Goal: Task Accomplishment & Management: Use online tool/utility

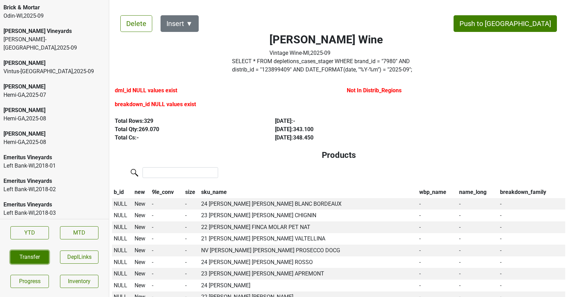
click at [24, 257] on button "Transfer" at bounding box center [29, 256] width 38 height 13
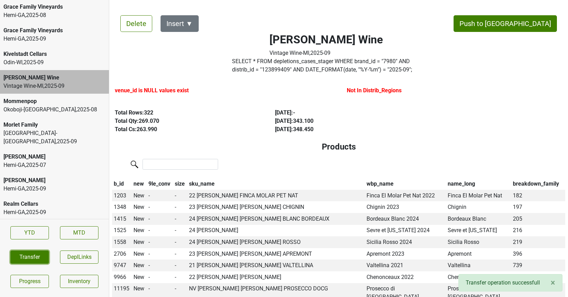
click at [37, 253] on button "Transfer" at bounding box center [29, 256] width 38 height 13
click at [24, 260] on button "Transfer" at bounding box center [29, 256] width 38 height 13
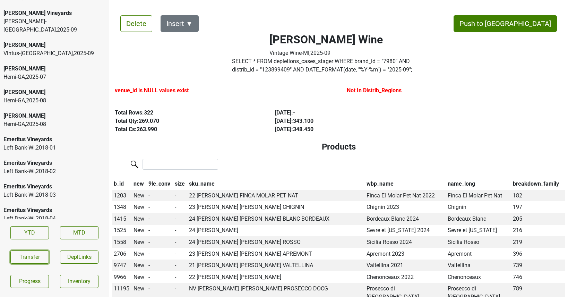
scroll to position [0, 0]
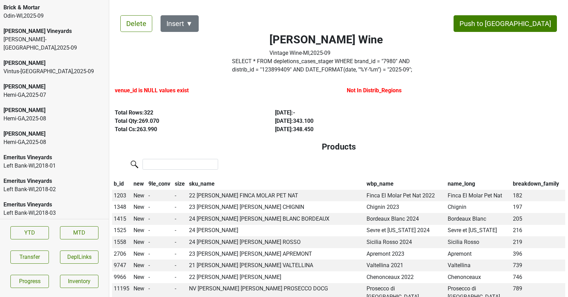
click at [55, 15] on div "Odin-WI , 2025 - 09" at bounding box center [54, 16] width 102 height 8
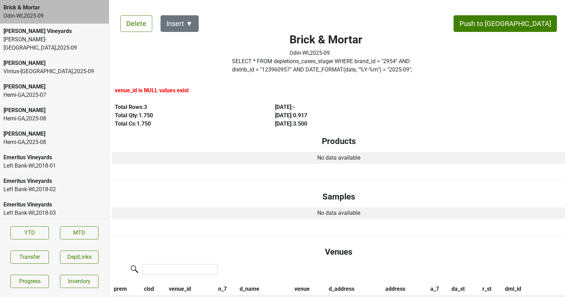
click at [49, 55] on div "Cobb Vintus-NY , 2025 - 09" at bounding box center [54, 67] width 109 height 24
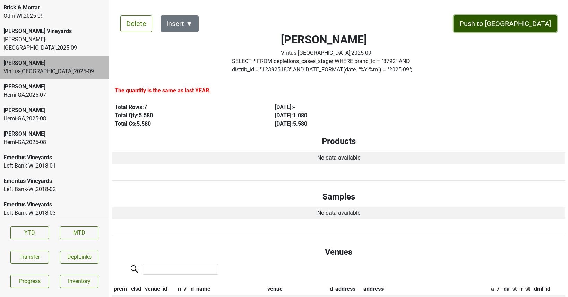
click at [536, 20] on button "Push to [GEOGRAPHIC_DATA]" at bounding box center [504, 23] width 103 height 17
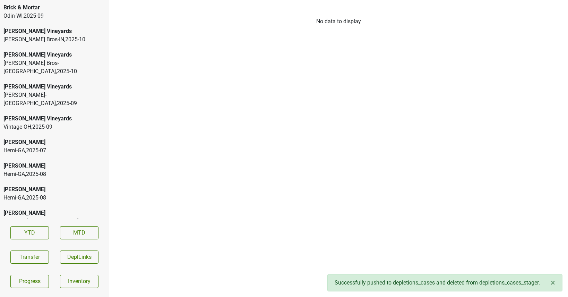
click at [50, 114] on div "Buehler Vineyards" at bounding box center [54, 118] width 102 height 8
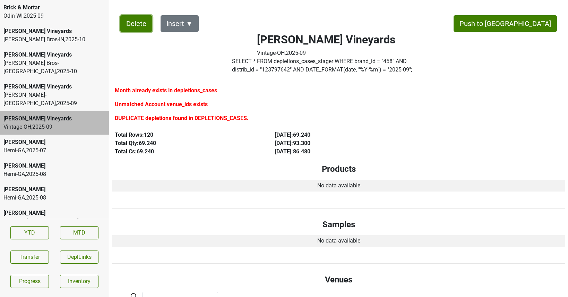
click at [134, 28] on button "Delete" at bounding box center [136, 23] width 32 height 17
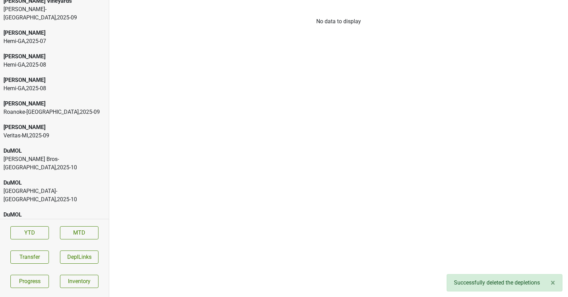
scroll to position [88, 0]
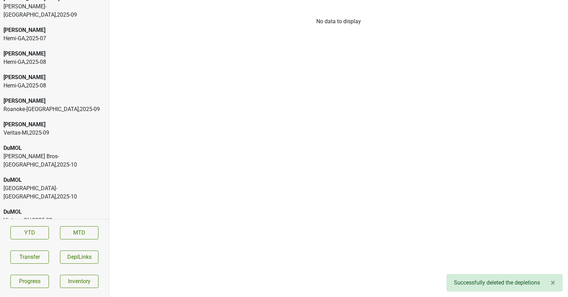
click at [32, 152] on div "Johnson Bros-MN , 2025 - 10" at bounding box center [54, 160] width 102 height 17
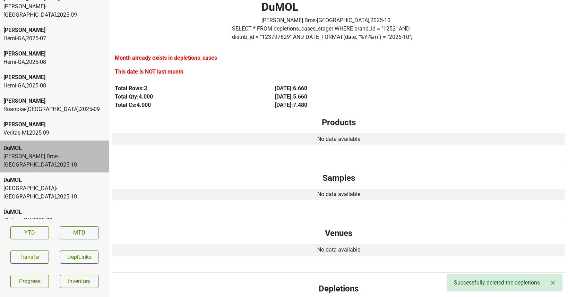
scroll to position [0, 0]
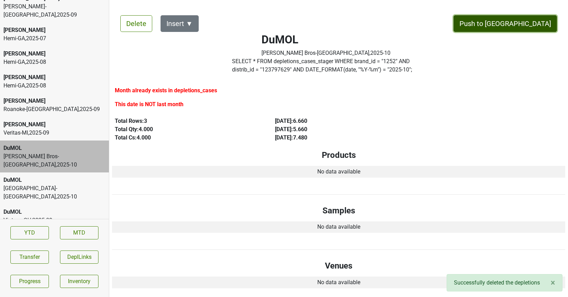
click at [531, 30] on button "Push to [GEOGRAPHIC_DATA]" at bounding box center [504, 23] width 103 height 17
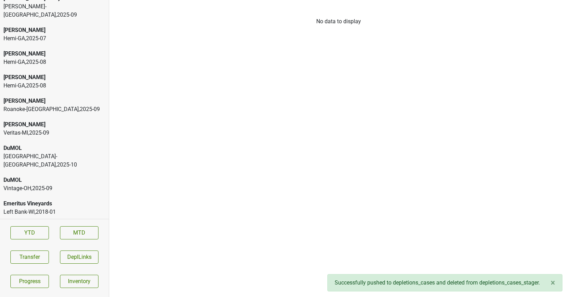
click at [71, 152] on div "Monterey-CA , 2025 - 10" at bounding box center [54, 160] width 102 height 17
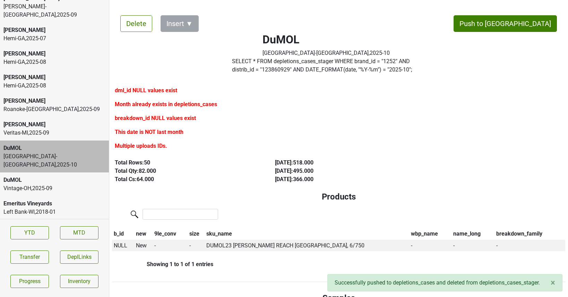
scroll to position [5, 0]
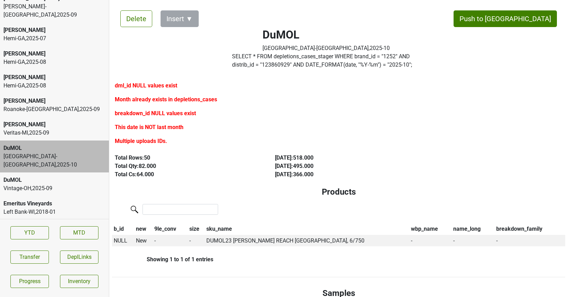
click at [24, 176] on div "DuMOL" at bounding box center [54, 180] width 102 height 8
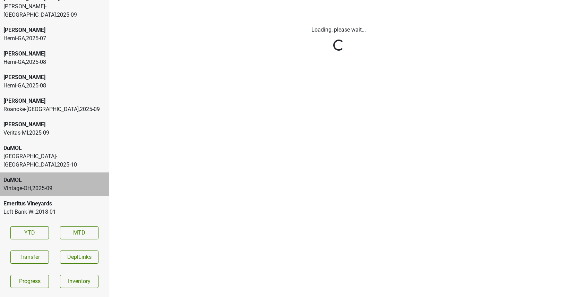
scroll to position [0, 0]
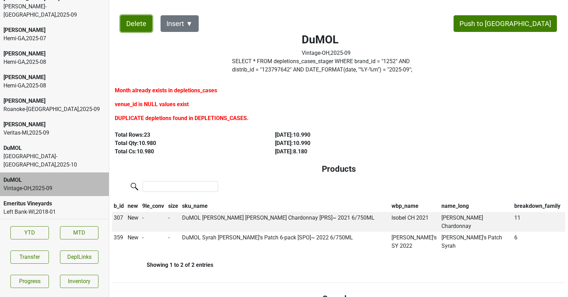
click at [132, 23] on button "Delete" at bounding box center [136, 23] width 32 height 17
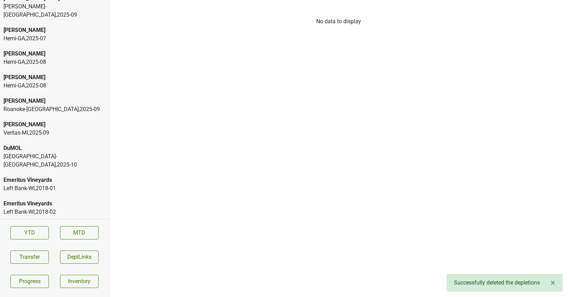
click at [19, 120] on div "[PERSON_NAME]" at bounding box center [54, 124] width 102 height 8
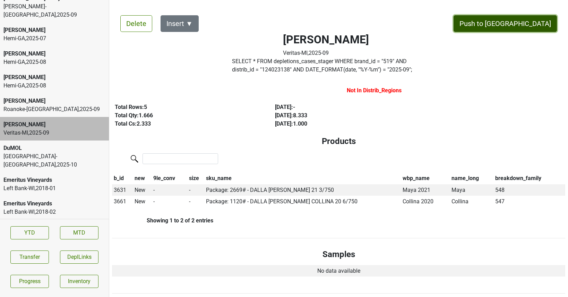
click at [522, 25] on button "Push to [GEOGRAPHIC_DATA]" at bounding box center [504, 23] width 103 height 17
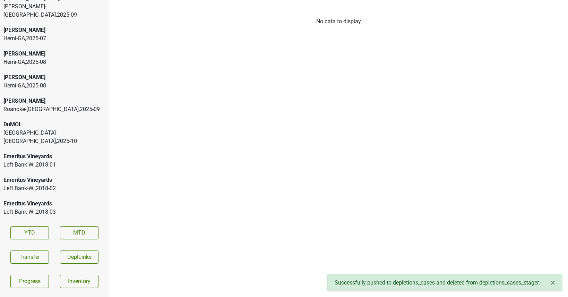
click at [70, 97] on div "Dalla Valle Roanoke-VA , 2025 - 09" at bounding box center [54, 105] width 109 height 24
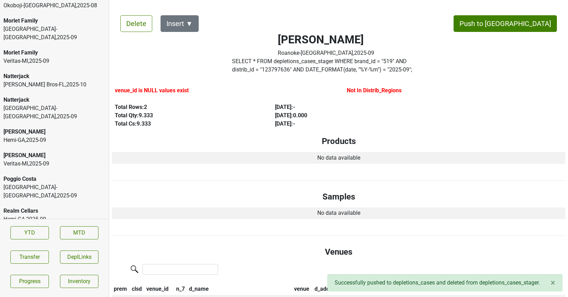
scroll to position [1784, 0]
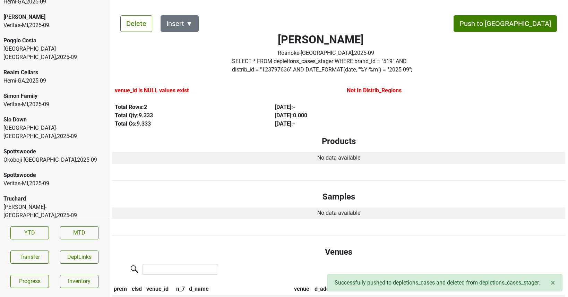
click at [31, 282] on div "Ultraviolet" at bounding box center [54, 286] width 102 height 8
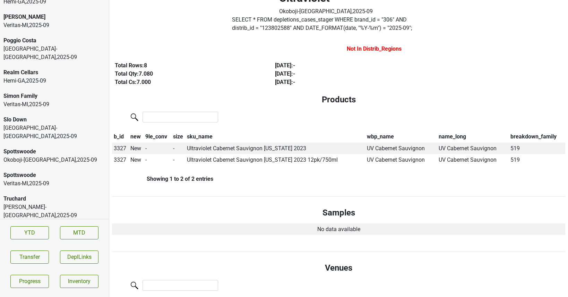
scroll to position [0, 0]
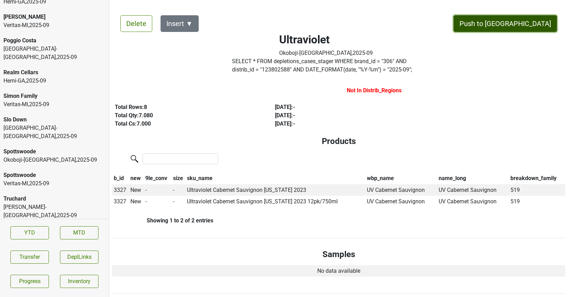
click at [523, 21] on button "Push to [GEOGRAPHIC_DATA]" at bounding box center [504, 23] width 103 height 17
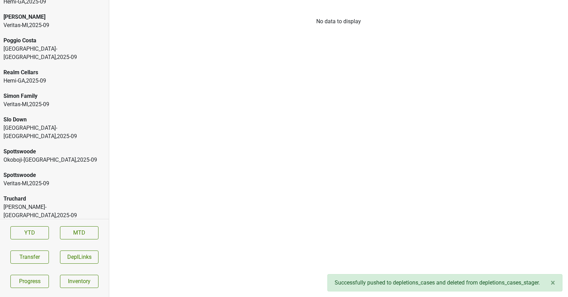
scroll to position [1761, 0]
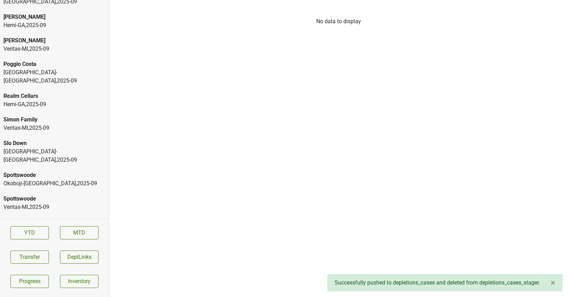
click at [42, 218] on div "Truchard" at bounding box center [54, 222] width 102 height 8
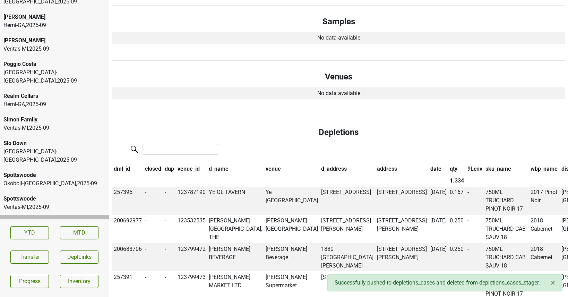
scroll to position [0, 0]
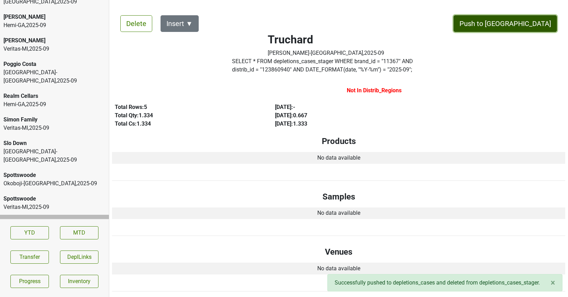
click at [516, 24] on button "Push to [GEOGRAPHIC_DATA]" at bounding box center [504, 23] width 103 height 17
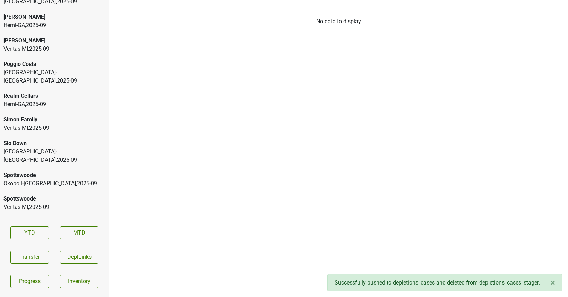
scroll to position [1737, 0]
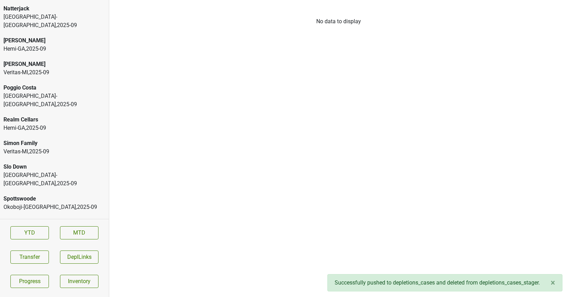
click at [63, 203] on div "Okoboji-IA , 2025 - 09" at bounding box center [54, 207] width 102 height 8
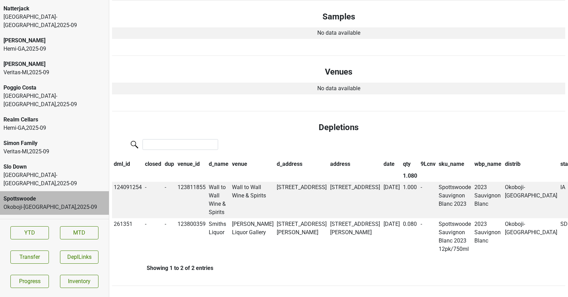
scroll to position [0, 0]
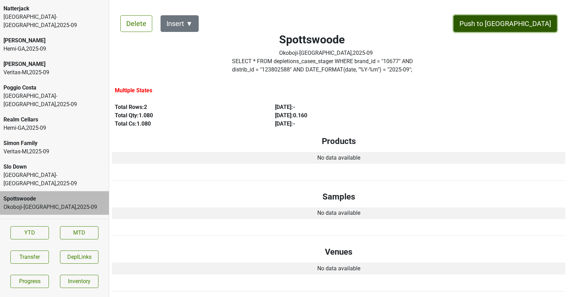
click at [513, 26] on button "Push to [GEOGRAPHIC_DATA]" at bounding box center [504, 23] width 103 height 17
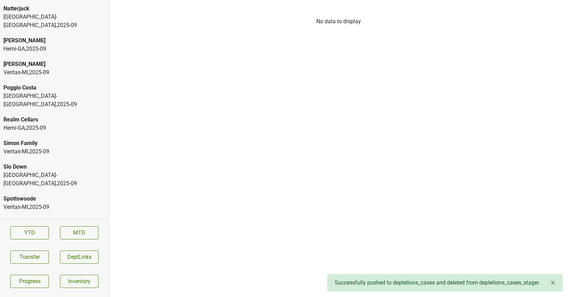
scroll to position [1714, 0]
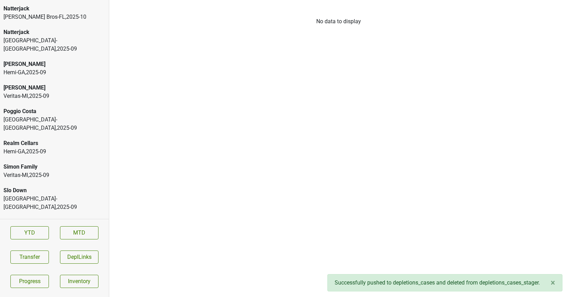
click at [42, 186] on div "Slo Down" at bounding box center [54, 190] width 102 height 8
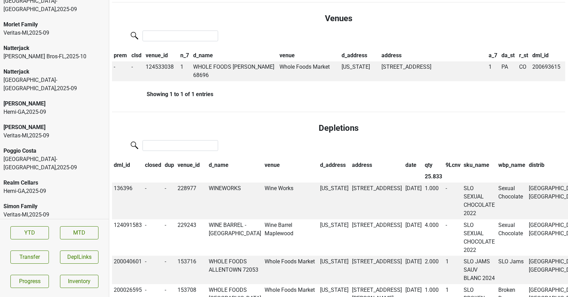
scroll to position [1672, 0]
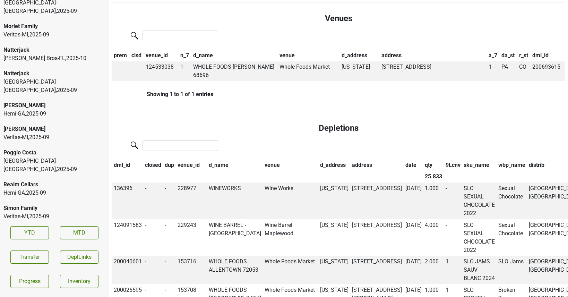
click at [39, 148] on div "Poggio Costa" at bounding box center [54, 152] width 102 height 8
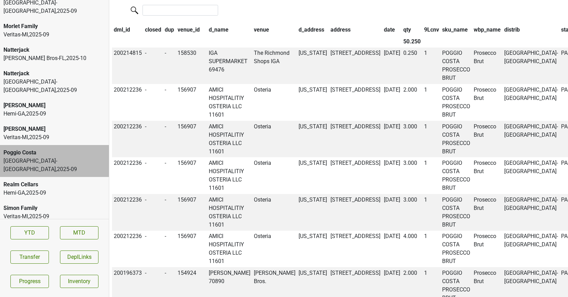
scroll to position [0, 0]
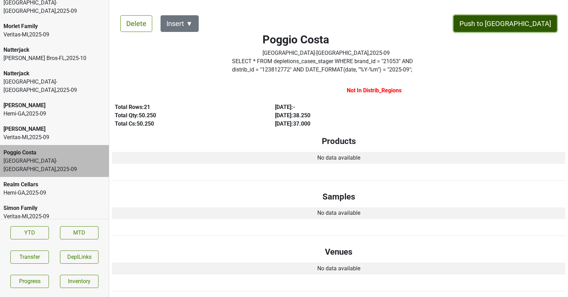
click at [523, 25] on button "Push to [GEOGRAPHIC_DATA]" at bounding box center [504, 23] width 103 height 17
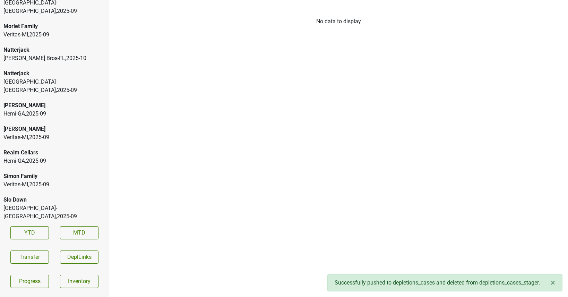
click at [50, 125] on div "Peter Michael" at bounding box center [54, 129] width 102 height 8
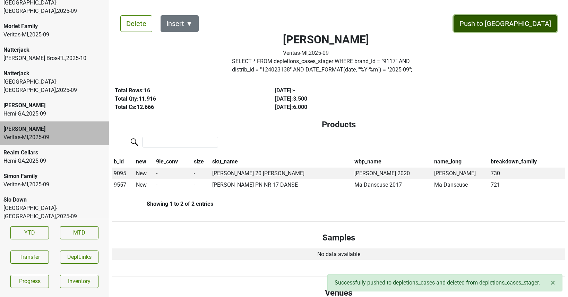
click at [523, 28] on button "Push to [GEOGRAPHIC_DATA]" at bounding box center [504, 23] width 103 height 17
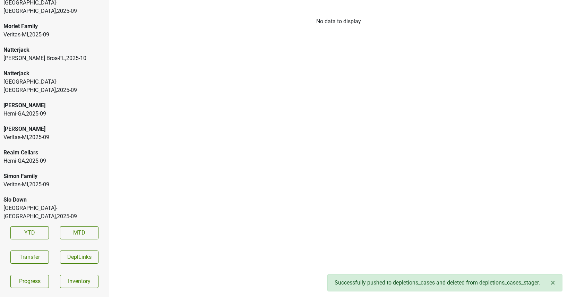
scroll to position [1667, 0]
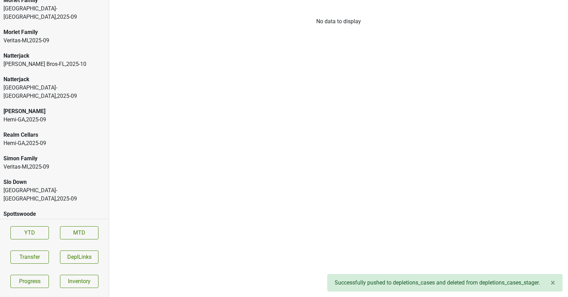
click at [41, 84] on div "Vine Street-NJ_PA , 2025 - 09" at bounding box center [54, 92] width 102 height 17
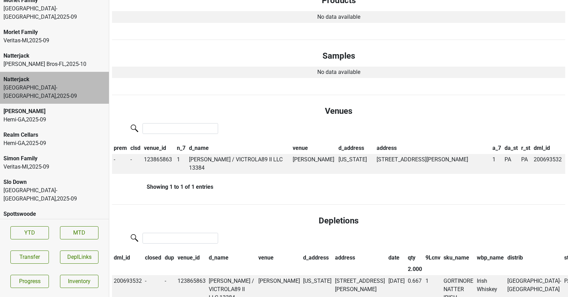
scroll to position [0, 0]
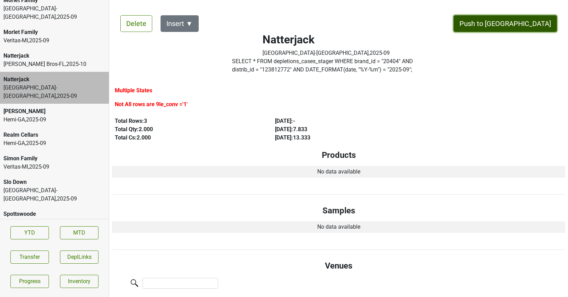
drag, startPoint x: 532, startPoint y: 24, endPoint x: 347, endPoint y: 185, distance: 244.6
click at [347, 185] on div "Delete Insert ▼ Push to DC Natterjack Vine Street-NJ_PA , 2025 - 09 SELECT * FR…" at bounding box center [338, 288] width 453 height 563
click at [534, 27] on button "Push to [GEOGRAPHIC_DATA]" at bounding box center [504, 23] width 103 height 17
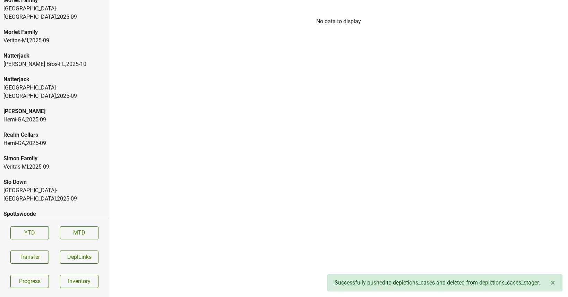
scroll to position [1643, 0]
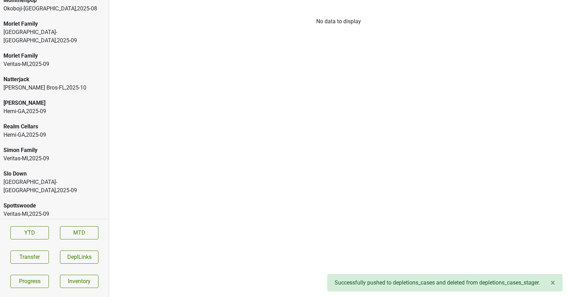
click at [72, 72] on div "Natterjack Johnson Bros-FL , 2025 - 10" at bounding box center [54, 84] width 109 height 24
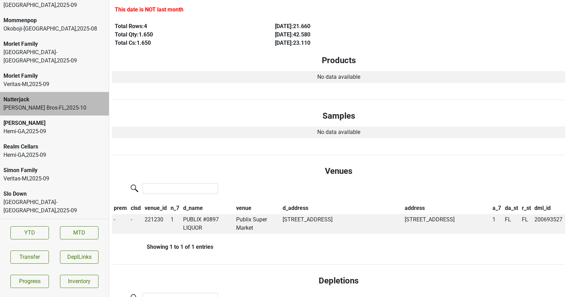
scroll to position [0, 0]
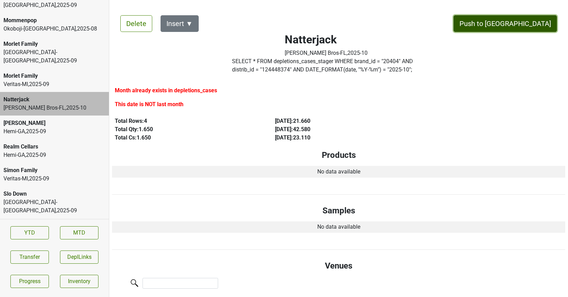
click at [518, 18] on button "Push to [GEOGRAPHIC_DATA]" at bounding box center [504, 23] width 103 height 17
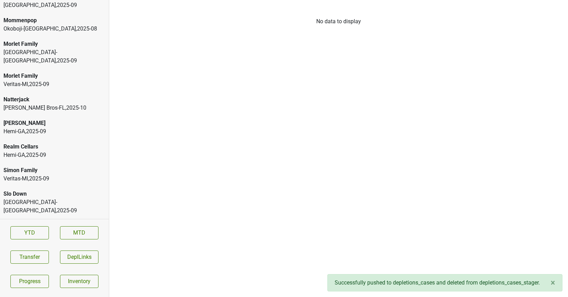
scroll to position [1619, 0]
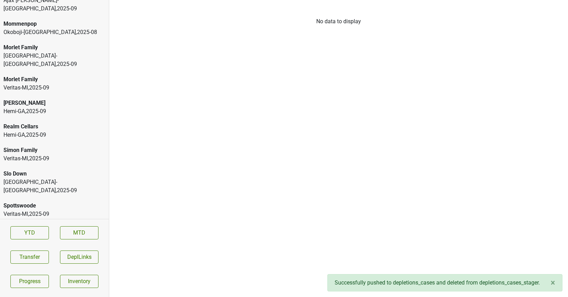
click at [55, 84] on div "Veritas-MI , 2025 - 09" at bounding box center [54, 88] width 102 height 8
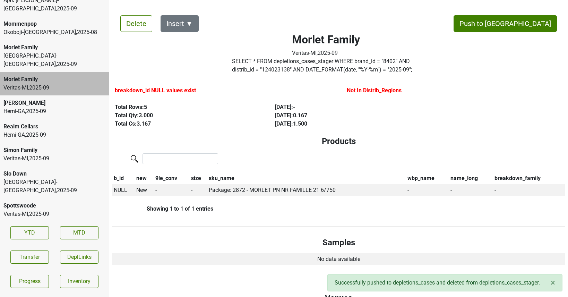
scroll to position [4, 0]
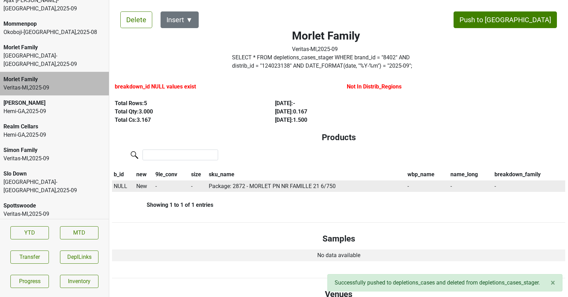
click at [120, 184] on span "NULL" at bounding box center [121, 186] width 14 height 7
type input "21 en"
click at [137, 220] on div "21 En Famille 750ml" at bounding box center [148, 217] width 71 height 18
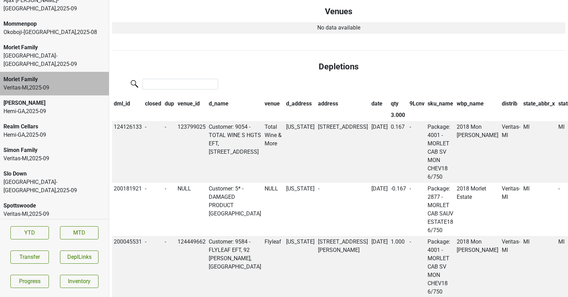
scroll to position [287, 0]
click at [389, 102] on th "qty" at bounding box center [398, 103] width 19 height 12
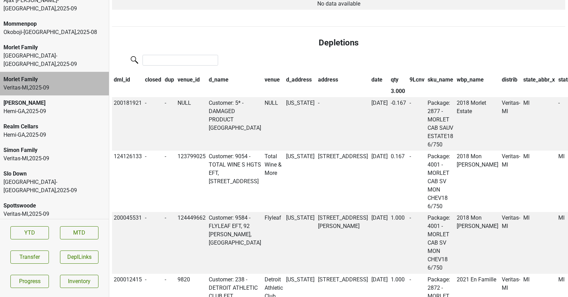
scroll to position [0, 0]
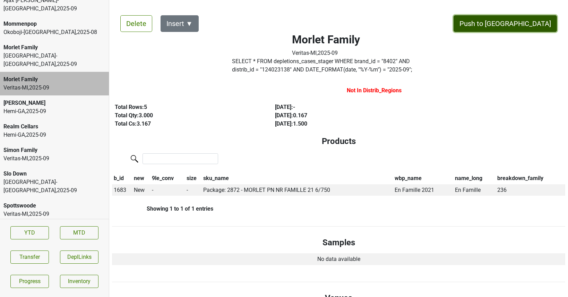
click at [523, 20] on button "Push to [GEOGRAPHIC_DATA]" at bounding box center [504, 23] width 103 height 17
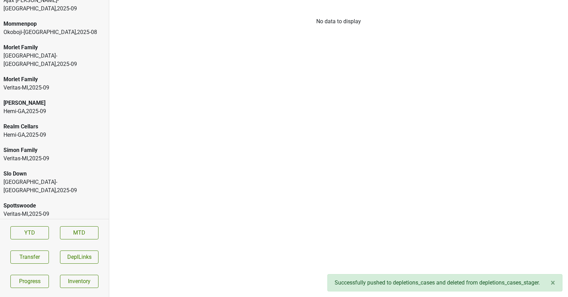
scroll to position [1596, 0]
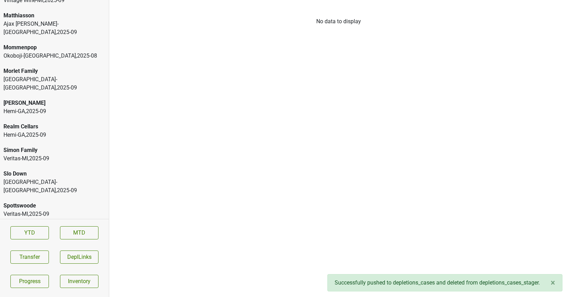
click at [36, 75] on div "Tramonte-OH , 2025 - 09" at bounding box center [54, 83] width 102 height 17
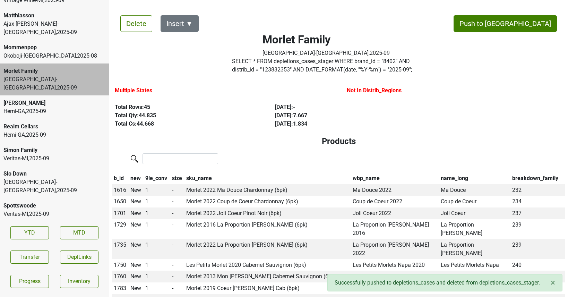
click at [40, 52] on div "Okoboji-IA , 2025 - 08" at bounding box center [54, 56] width 102 height 8
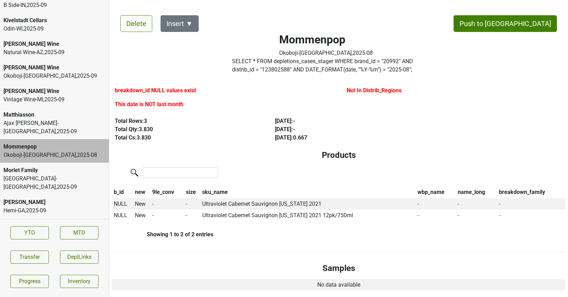
scroll to position [1494, 0]
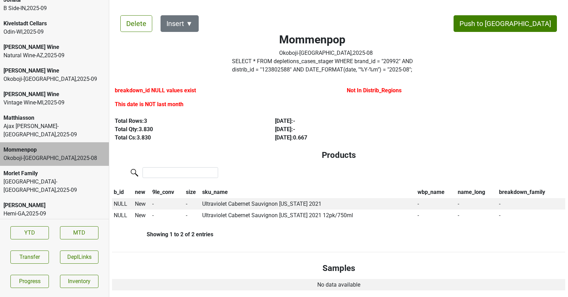
click at [68, 122] on div "Ajax Turner-TN , 2025 - 09" at bounding box center [54, 130] width 102 height 17
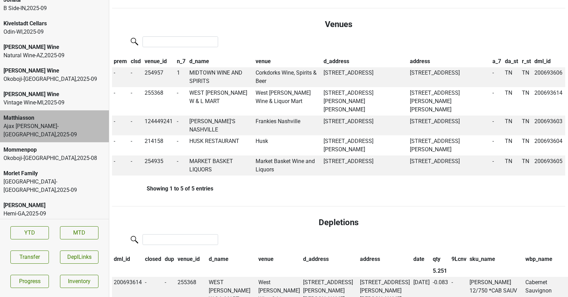
scroll to position [0, 0]
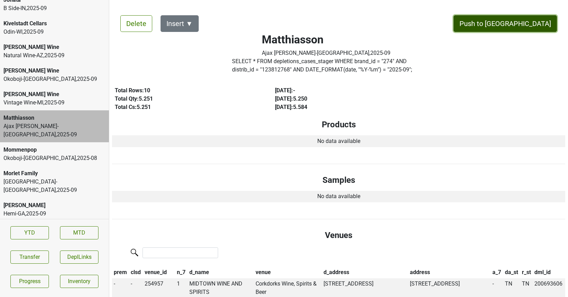
click at [531, 23] on button "Push to [GEOGRAPHIC_DATA]" at bounding box center [504, 23] width 103 height 17
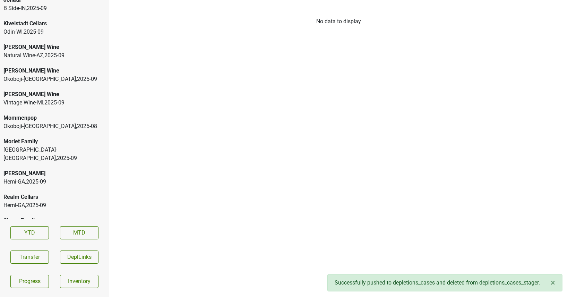
click at [46, 75] on div "Okoboji-IA , 2025 - 09" at bounding box center [54, 79] width 102 height 8
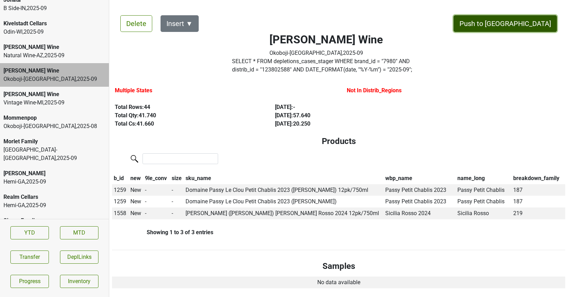
click at [533, 22] on button "Push to [GEOGRAPHIC_DATA]" at bounding box center [504, 23] width 103 height 17
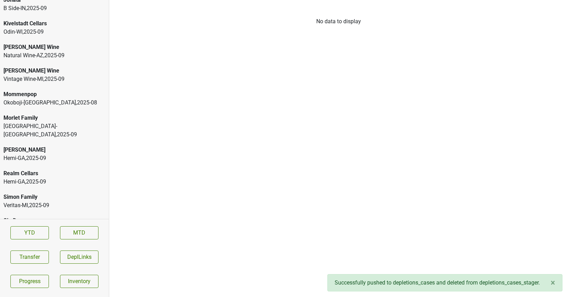
click at [54, 51] on div "Natural Wine-AZ , 2025 - 09" at bounding box center [54, 55] width 102 height 8
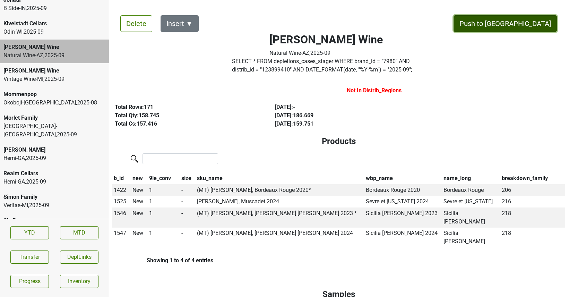
click at [519, 21] on button "Push to [GEOGRAPHIC_DATA]" at bounding box center [504, 23] width 103 height 17
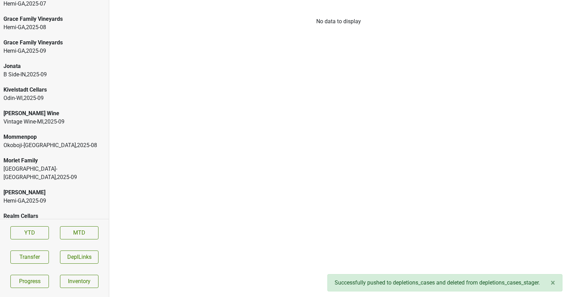
scroll to position [1423, 0]
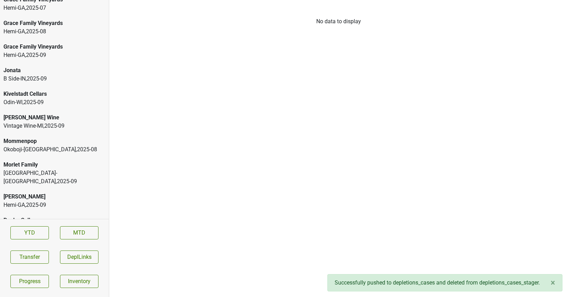
click at [61, 66] on div "Jonata" at bounding box center [54, 70] width 102 height 8
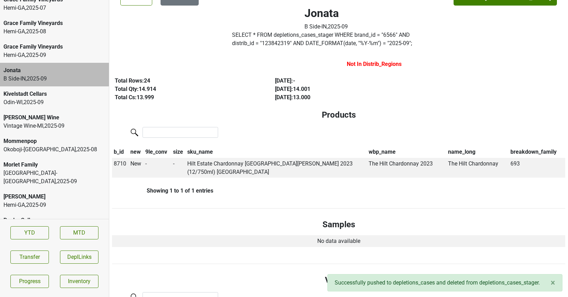
scroll to position [0, 0]
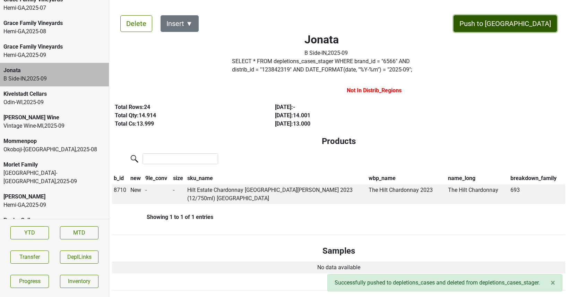
click at [534, 17] on button "Push to [GEOGRAPHIC_DATA]" at bounding box center [504, 23] width 103 height 17
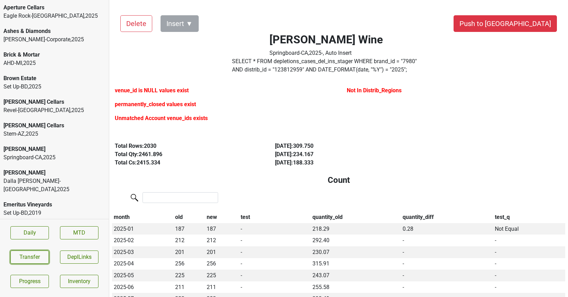
click at [29, 255] on button "Transfer" at bounding box center [29, 256] width 38 height 13
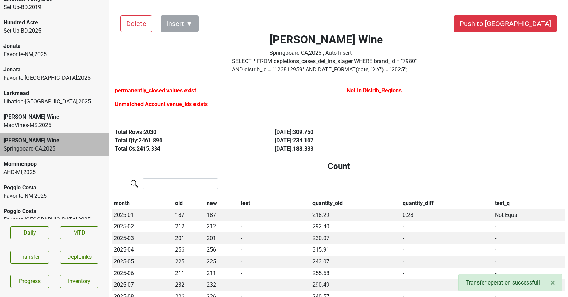
click at [45, 74] on div "Favorite-[GEOGRAPHIC_DATA] , 2025" at bounding box center [54, 78] width 102 height 8
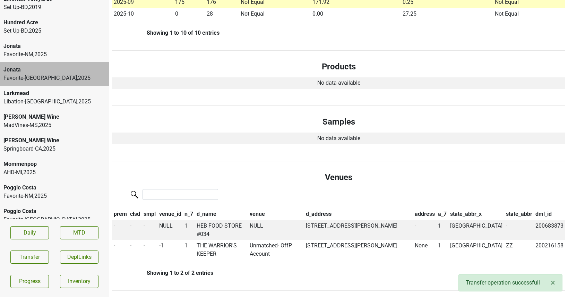
scroll to position [304, 0]
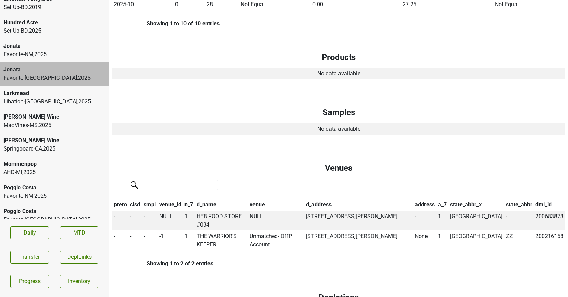
click at [59, 97] on div "Libation-MN , 2025" at bounding box center [54, 101] width 102 height 8
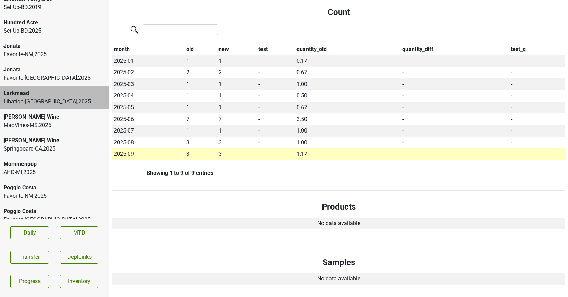
scroll to position [116, 0]
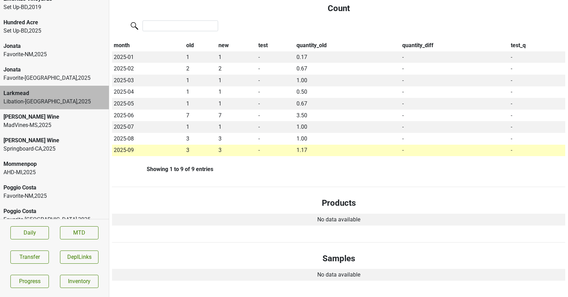
click at [64, 145] on div "Springboard-[GEOGRAPHIC_DATA] , 2025" at bounding box center [54, 149] width 102 height 8
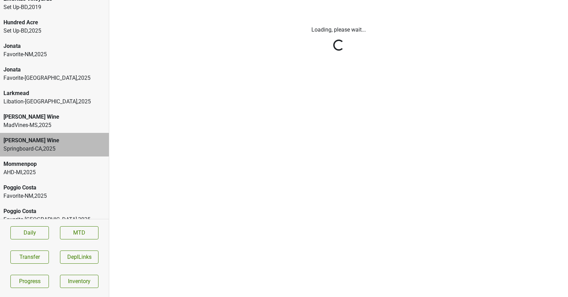
scroll to position [0, 0]
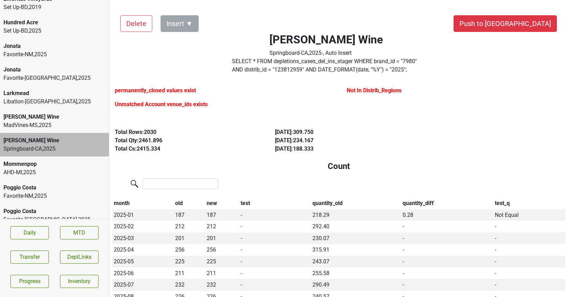
click at [30, 203] on div "[GEOGRAPHIC_DATA]-[GEOGRAPHIC_DATA] , 2025" at bounding box center [54, 215] width 109 height 24
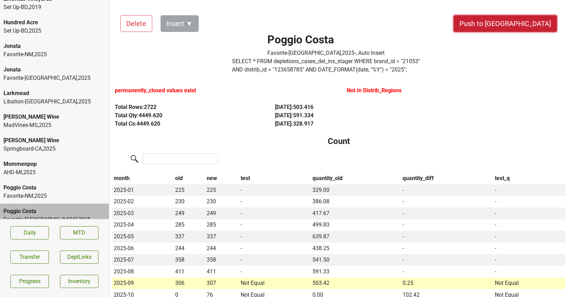
click at [518, 21] on button "Push to [GEOGRAPHIC_DATA]" at bounding box center [504, 23] width 103 height 17
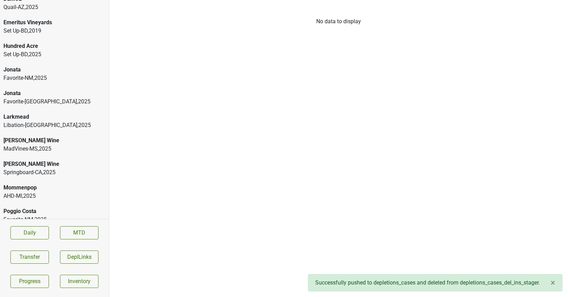
click at [27, 203] on div "Poggio Costa Favorite-[GEOGRAPHIC_DATA] , 2025" at bounding box center [54, 215] width 109 height 24
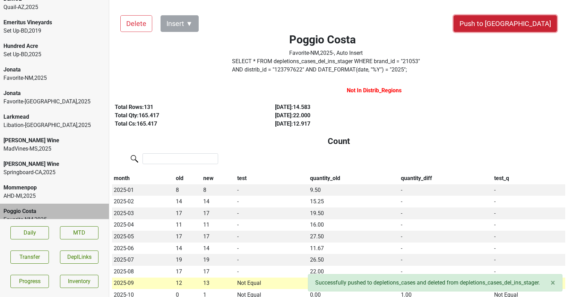
drag, startPoint x: 528, startPoint y: 24, endPoint x: 348, endPoint y: 179, distance: 237.6
click at [526, 23] on button "Push to [GEOGRAPHIC_DATA]" at bounding box center [504, 23] width 103 height 17
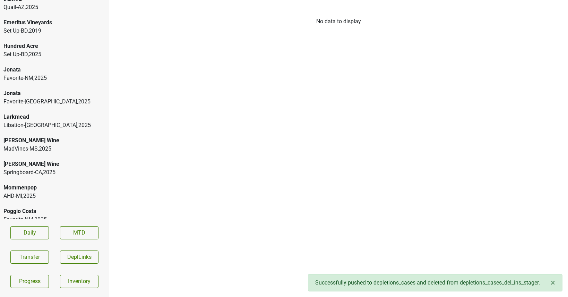
scroll to position [182, 0]
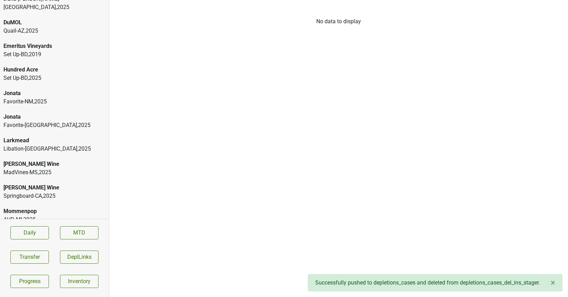
click at [38, 203] on div "Mommenpop AHD-MI , 2025" at bounding box center [54, 215] width 109 height 24
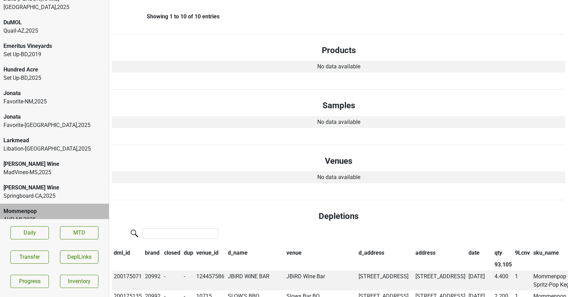
scroll to position [0, 0]
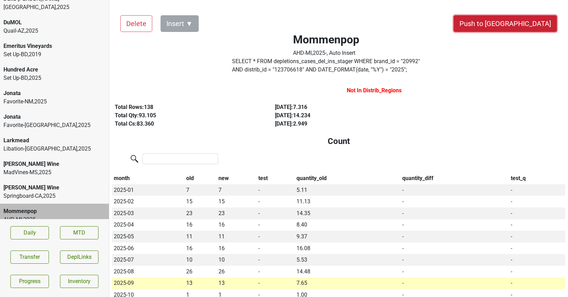
click at [522, 29] on button "Push to [GEOGRAPHIC_DATA]" at bounding box center [504, 23] width 103 height 17
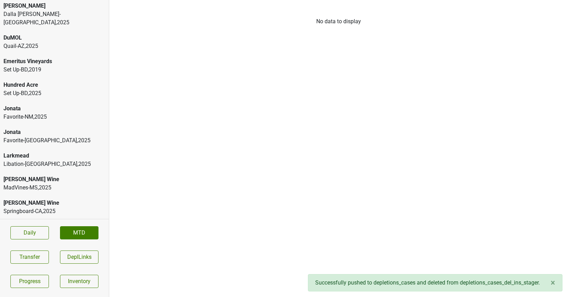
scroll to position [158, 0]
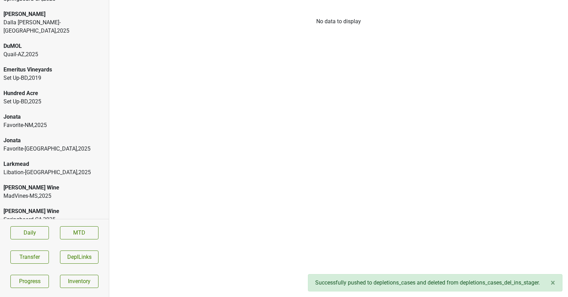
click at [38, 207] on div "[PERSON_NAME] Wine" at bounding box center [54, 211] width 102 height 8
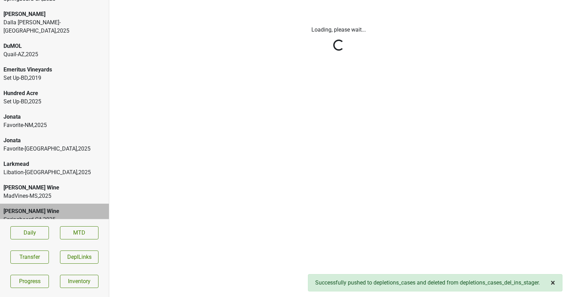
click at [551, 281] on span "×" at bounding box center [552, 283] width 5 height 10
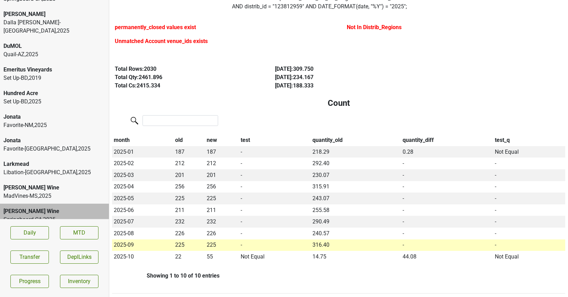
scroll to position [0, 0]
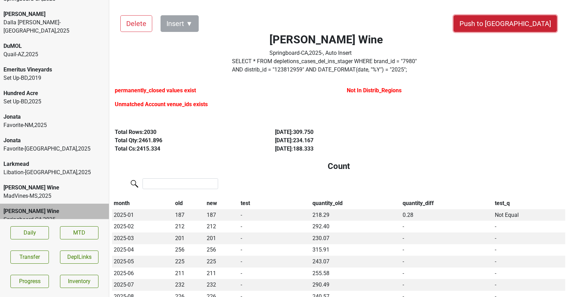
click at [530, 22] on button "Push to [GEOGRAPHIC_DATA]" at bounding box center [504, 23] width 103 height 17
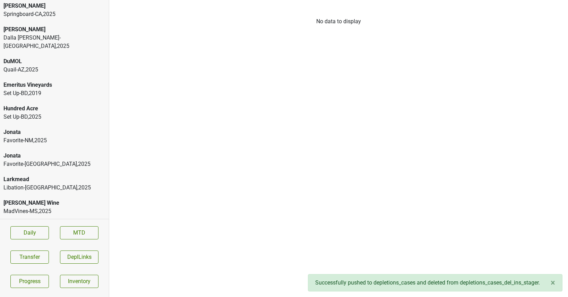
scroll to position [135, 0]
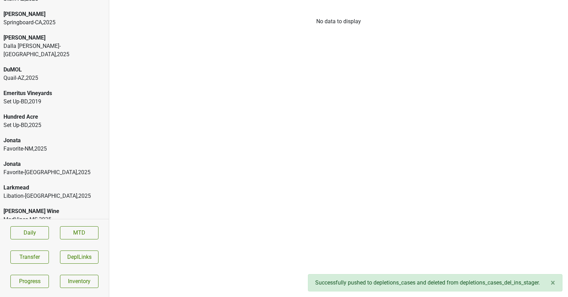
click at [28, 183] on div "Larkmead" at bounding box center [54, 187] width 102 height 8
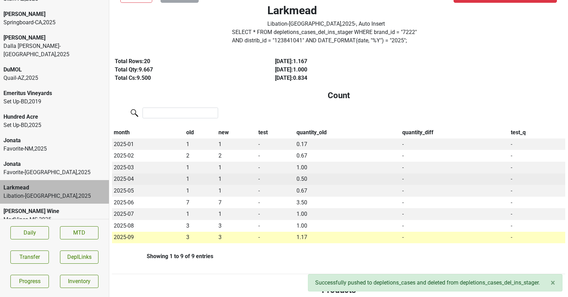
scroll to position [0, 0]
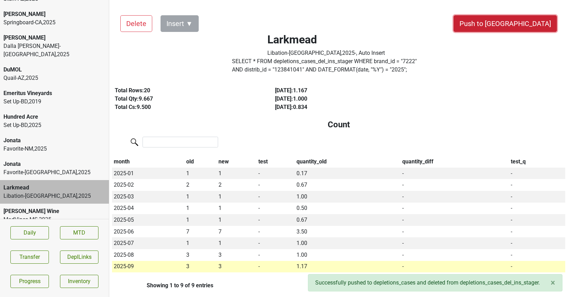
click at [526, 20] on button "Push to [GEOGRAPHIC_DATA]" at bounding box center [504, 23] width 103 height 17
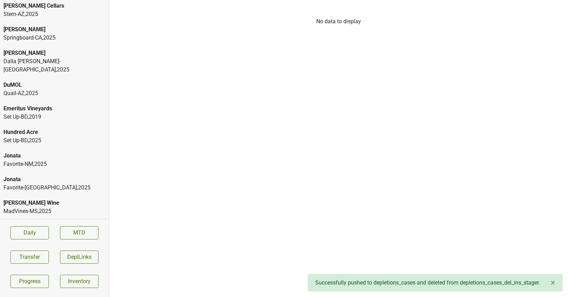
scroll to position [111, 0]
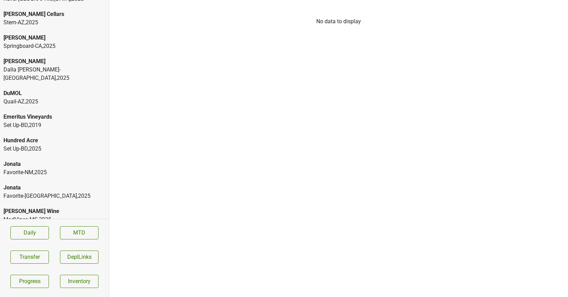
click at [28, 192] on div "Favorite-[GEOGRAPHIC_DATA] , 2025" at bounding box center [54, 196] width 102 height 8
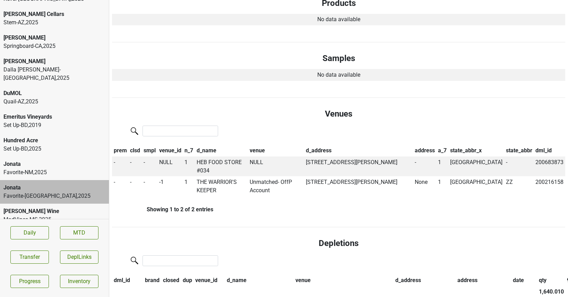
scroll to position [364, 0]
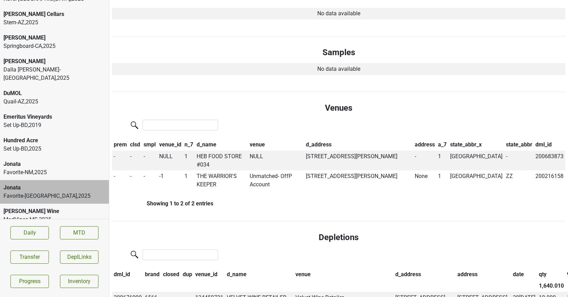
click at [54, 67] on div "Dalla [PERSON_NAME]-[GEOGRAPHIC_DATA] , 2025" at bounding box center [54, 73] width 102 height 17
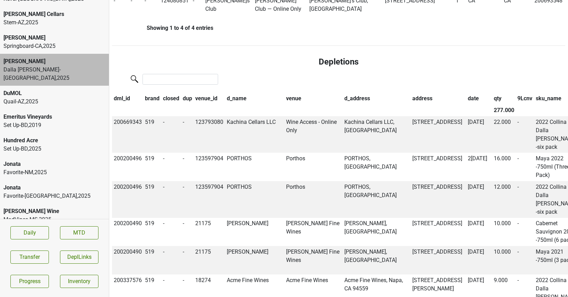
scroll to position [613, 0]
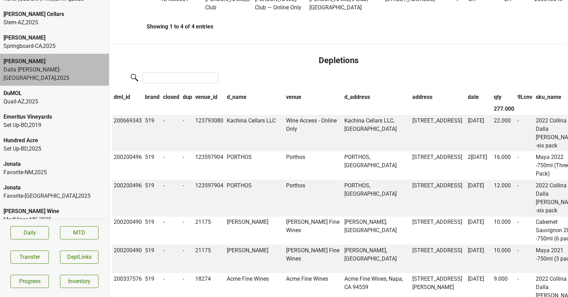
click at [492, 96] on th "qty" at bounding box center [504, 97] width 24 height 12
click at [466, 100] on th "date" at bounding box center [479, 97] width 26 height 12
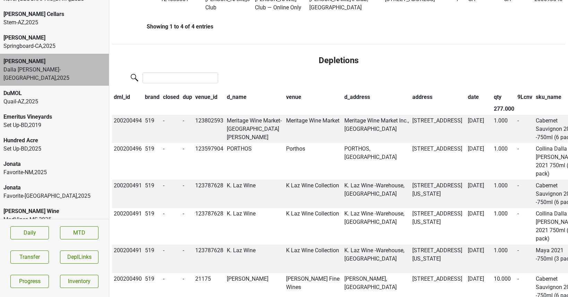
click at [466, 100] on th "date" at bounding box center [479, 97] width 26 height 12
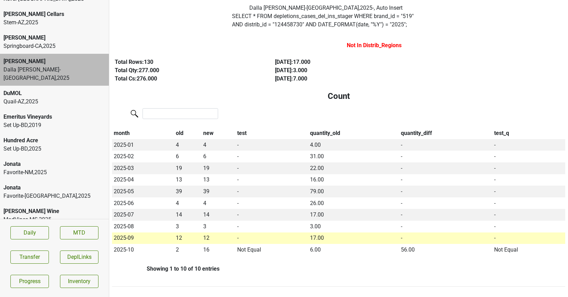
scroll to position [0, 0]
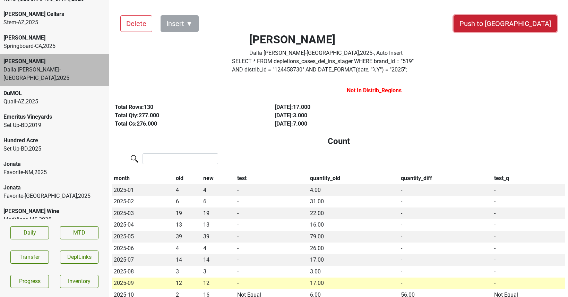
click at [530, 23] on button "Push to [GEOGRAPHIC_DATA]" at bounding box center [504, 23] width 103 height 17
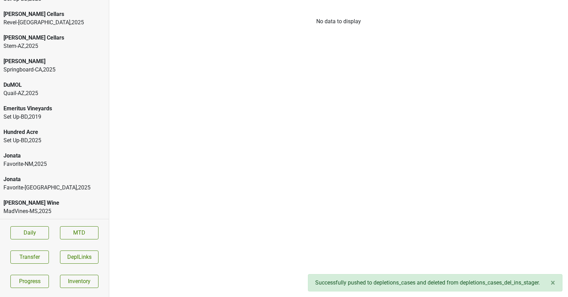
scroll to position [88, 0]
click at [66, 60] on div "[PERSON_NAME]" at bounding box center [54, 61] width 102 height 8
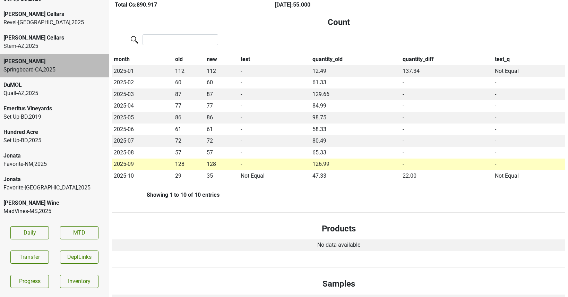
scroll to position [0, 0]
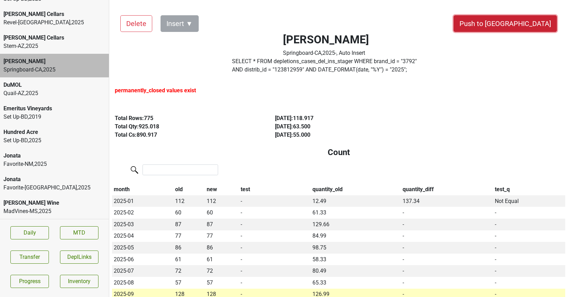
click at [515, 23] on button "Push to [GEOGRAPHIC_DATA]" at bounding box center [504, 23] width 103 height 17
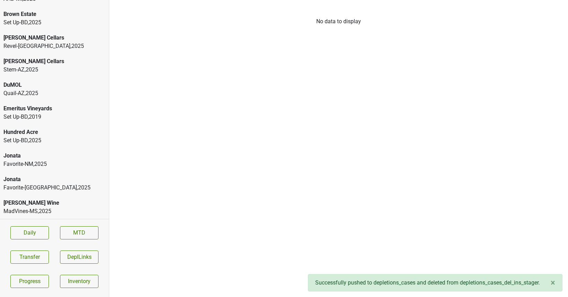
scroll to position [64, 0]
click at [86, 85] on div "DuMOL" at bounding box center [54, 85] width 102 height 8
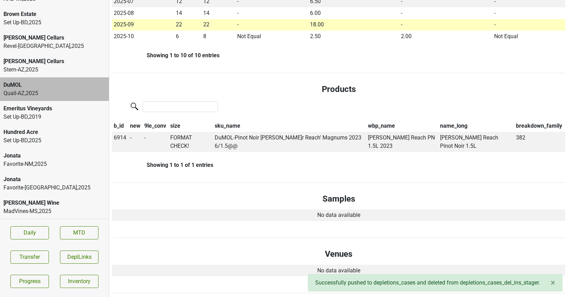
scroll to position [0, 0]
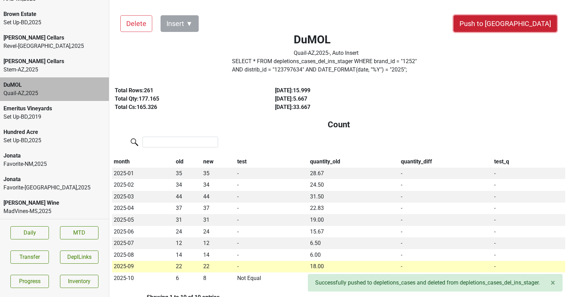
click at [533, 22] on button "Push to [GEOGRAPHIC_DATA]" at bounding box center [504, 23] width 103 height 17
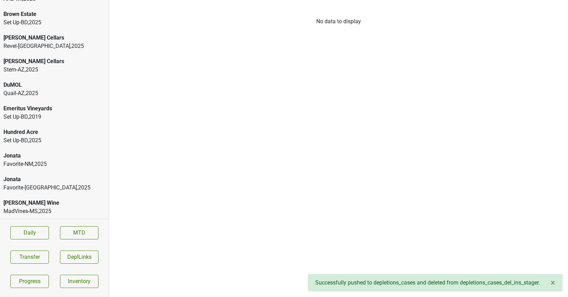
scroll to position [41, 0]
click at [55, 161] on div "Favorite-NM , 2025" at bounding box center [54, 164] width 102 height 8
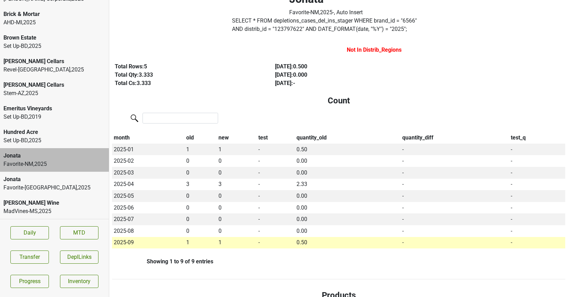
scroll to position [0, 0]
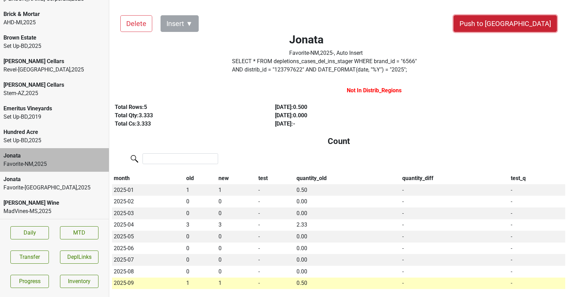
click at [519, 26] on button "Push to [GEOGRAPHIC_DATA]" at bounding box center [504, 23] width 103 height 17
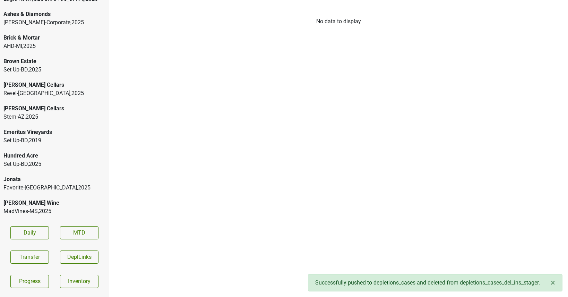
scroll to position [17, 0]
click at [27, 183] on div "Favorite-[GEOGRAPHIC_DATA] , 2025" at bounding box center [54, 187] width 102 height 8
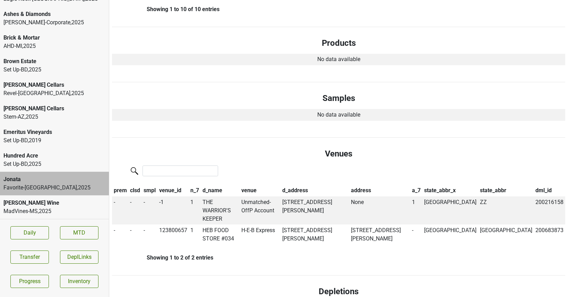
scroll to position [0, 0]
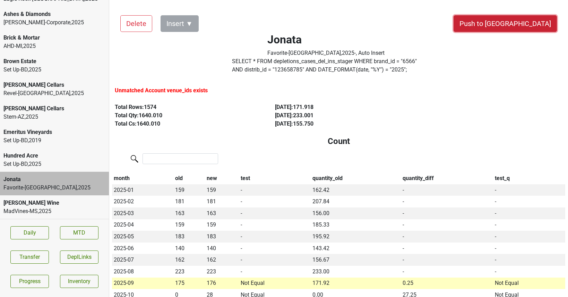
click at [527, 22] on button "Push to [GEOGRAPHIC_DATA]" at bounding box center [504, 23] width 103 height 17
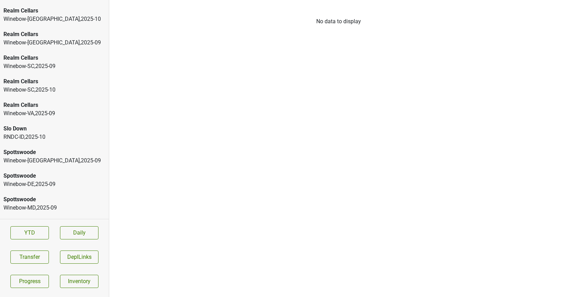
scroll to position [818, 0]
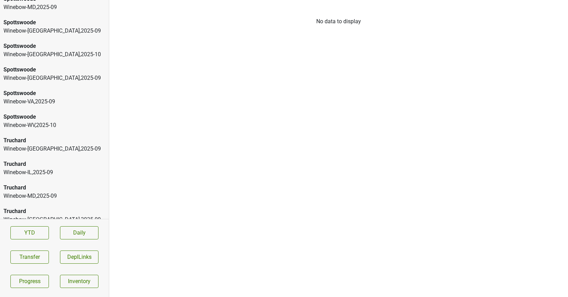
click at [45, 183] on div "Truchard" at bounding box center [54, 187] width 102 height 8
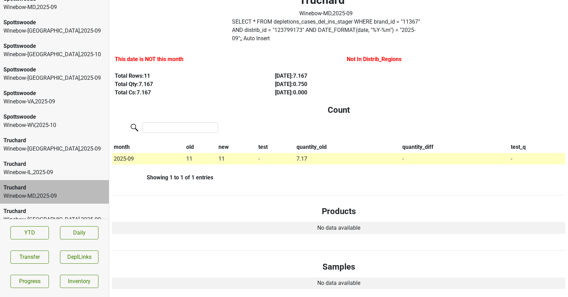
scroll to position [0, 0]
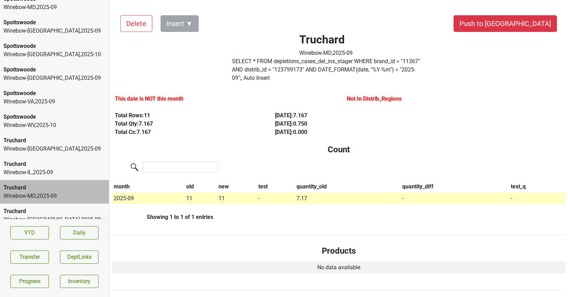
click at [56, 50] on div "Winebow-NY , 2025 - 10" at bounding box center [54, 54] width 102 height 8
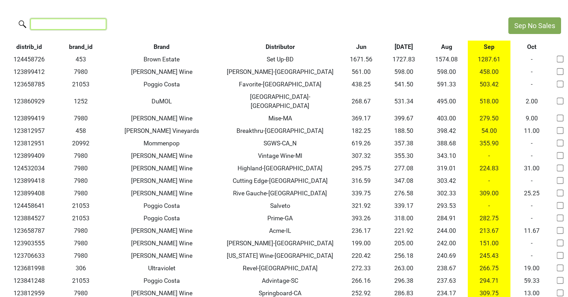
click at [60, 25] on input "search" at bounding box center [68, 24] width 76 height 11
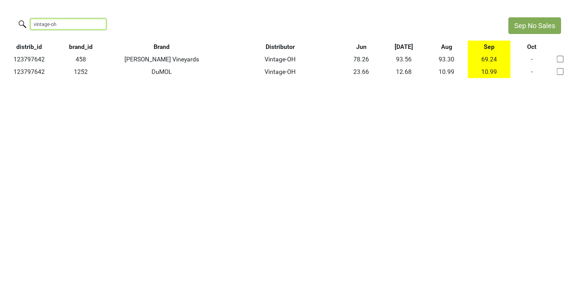
type input "vintage-oh"
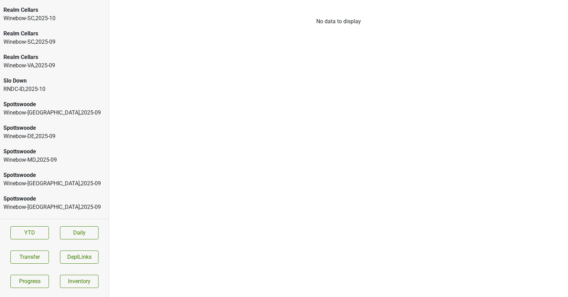
scroll to position [747, 0]
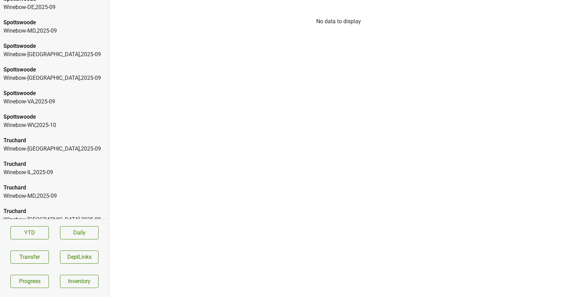
click at [43, 156] on div "Truchard Winebow-IL , 2025 - 09" at bounding box center [54, 168] width 109 height 24
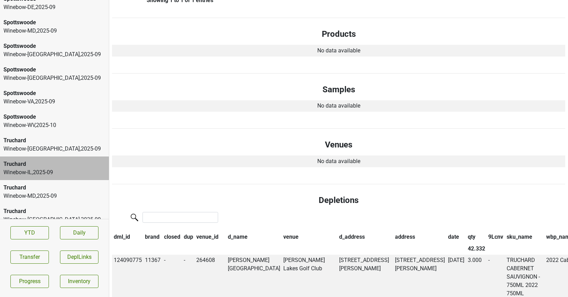
scroll to position [0, 0]
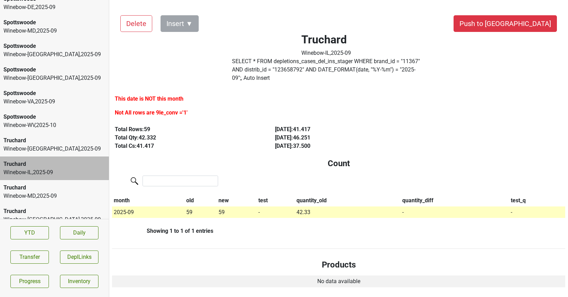
click at [254, 70] on label "SELECT * FROM depletions_cases_del_ins_stager WHERE brand_id = " 11367 " AND di…" at bounding box center [326, 69] width 188 height 25
click at [46, 121] on div "Winebow-WV , 2025 - 10" at bounding box center [54, 125] width 102 height 8
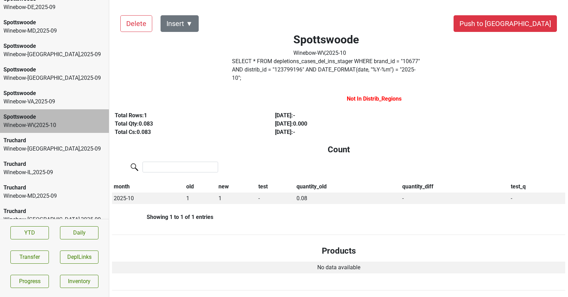
click at [50, 156] on div "Truchard Winebow-IL , 2025 - 09" at bounding box center [54, 168] width 109 height 24
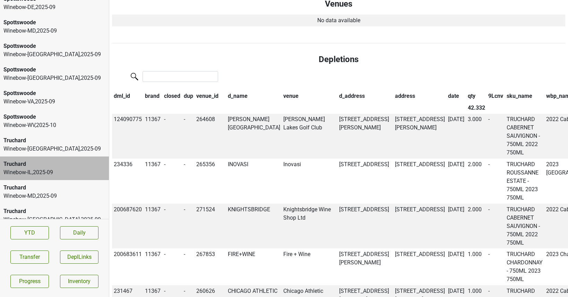
scroll to position [280, 0]
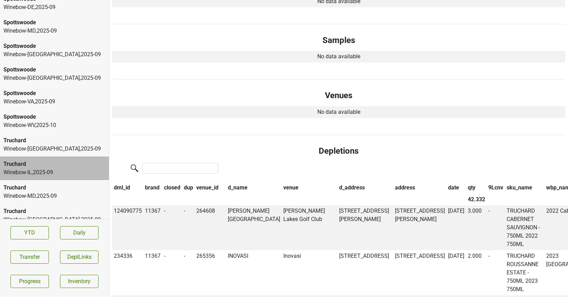
click at [50, 207] on div "Truchard" at bounding box center [54, 211] width 102 height 8
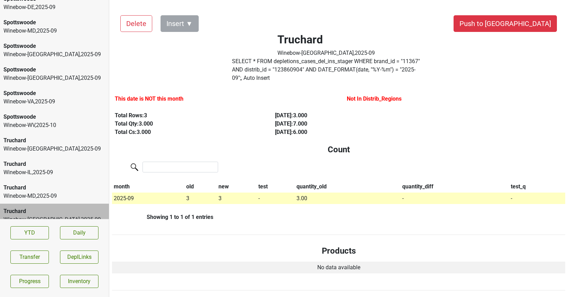
click at [47, 192] on div "Winebow-MD , 2025 - 09" at bounding box center [54, 196] width 102 height 8
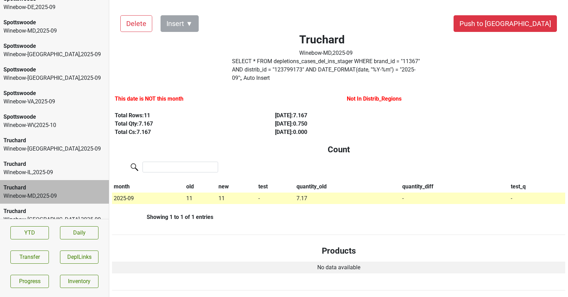
click at [51, 168] on div "Winebow-IL , 2025 - 09" at bounding box center [54, 172] width 102 height 8
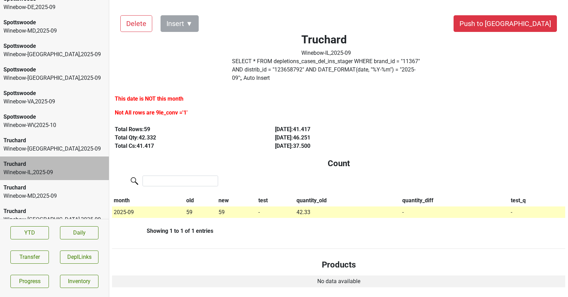
click at [50, 145] on div "Winebow-DC , 2025 - 09" at bounding box center [54, 149] width 102 height 8
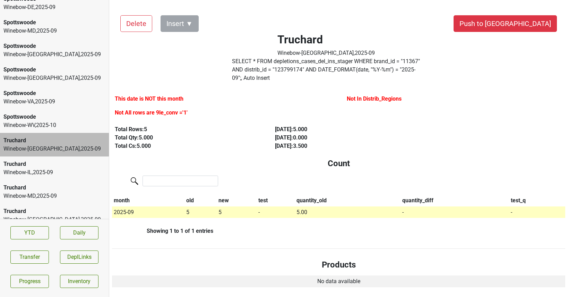
click at [52, 133] on div "Truchard Winebow-DC , 2025 - 09" at bounding box center [54, 145] width 109 height 24
click at [52, 121] on div "Winebow-WV , 2025 - 10" at bounding box center [54, 125] width 102 height 8
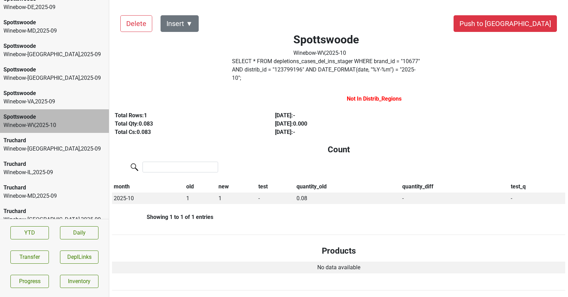
click at [52, 97] on div "Winebow-VA , 2025 - 09" at bounding box center [54, 101] width 102 height 8
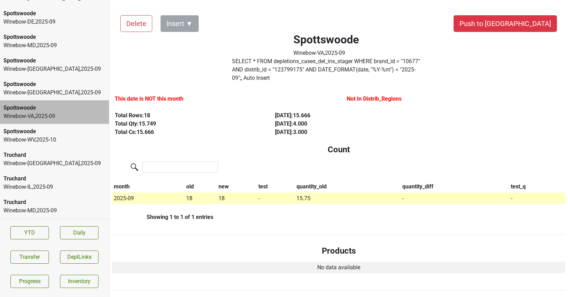
scroll to position [732, 0]
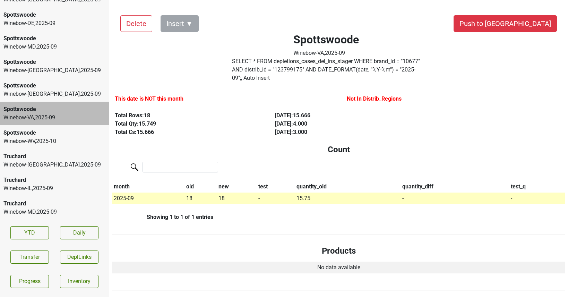
click at [53, 90] on div "Winebow-NY , 2025 - 09" at bounding box center [54, 94] width 102 height 8
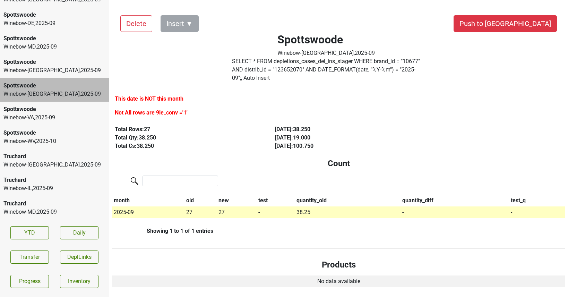
scroll to position [716, 0]
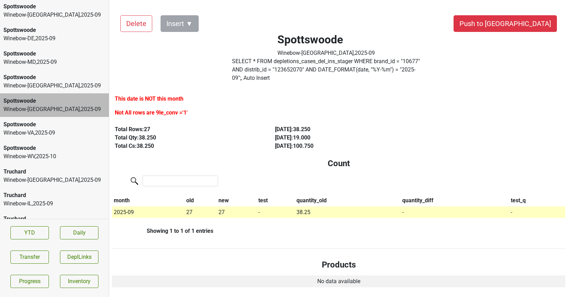
click at [54, 84] on div "Spottswoode Winebow-NJ , 2025 - 09" at bounding box center [54, 82] width 109 height 24
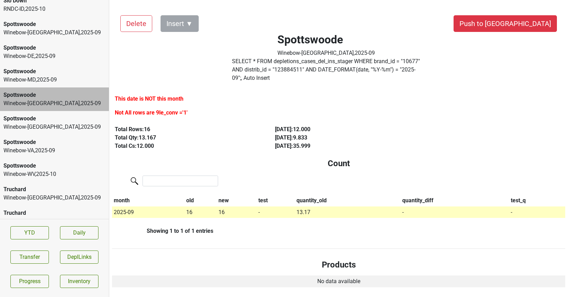
click at [56, 77] on div "Spottswoode Winebow-MD , 2025 - 09" at bounding box center [54, 76] width 109 height 24
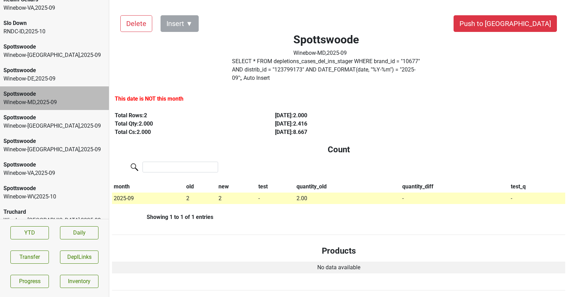
click at [56, 76] on div "Spottswoode Winebow-DE , 2025 - 09" at bounding box center [54, 75] width 109 height 24
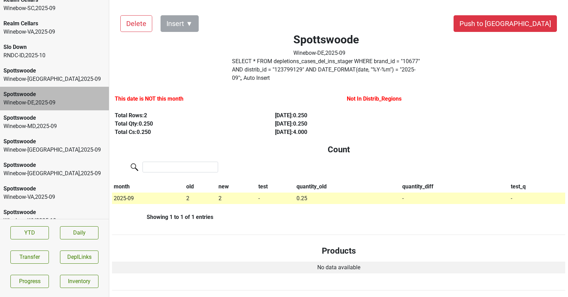
click at [56, 75] on div "Winebow-DC , 2025 - 09" at bounding box center [54, 79] width 102 height 8
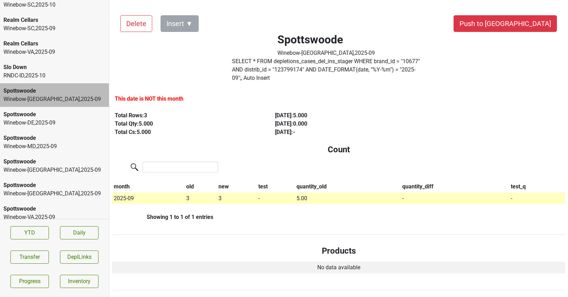
click at [57, 71] on div "RNDC-ID , 2025 - 10" at bounding box center [54, 75] width 102 height 8
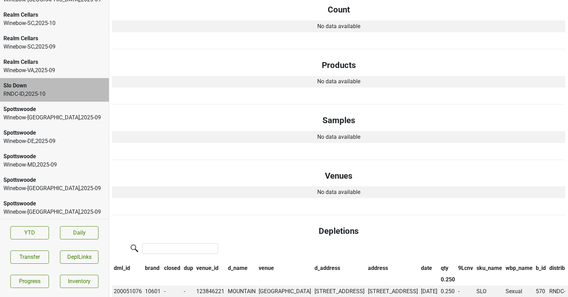
scroll to position [0, 0]
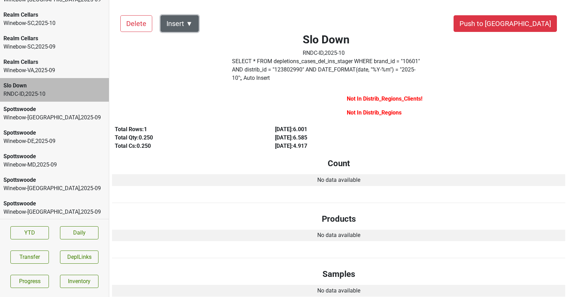
click at [188, 21] on button "Insert ▼" at bounding box center [179, 23] width 38 height 17
click at [193, 42] on span "DRC ▶" at bounding box center [191, 42] width 45 height 9
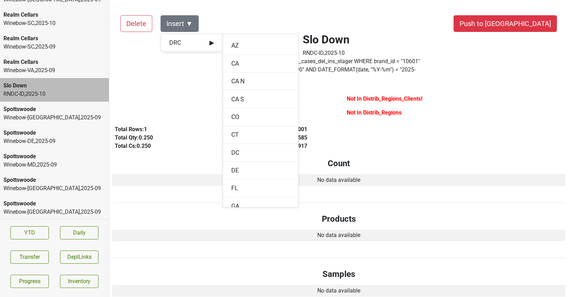
scroll to position [70, 0]
click at [312, 125] on div "Sep '25 : 6.001" at bounding box center [347, 129] width 144 height 8
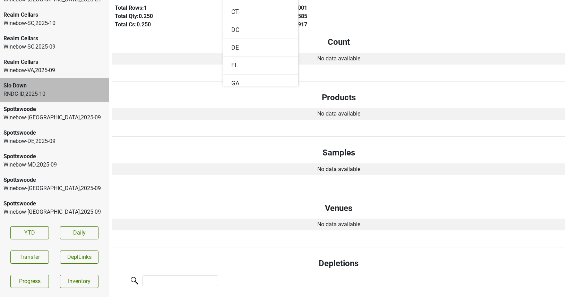
scroll to position [0, 0]
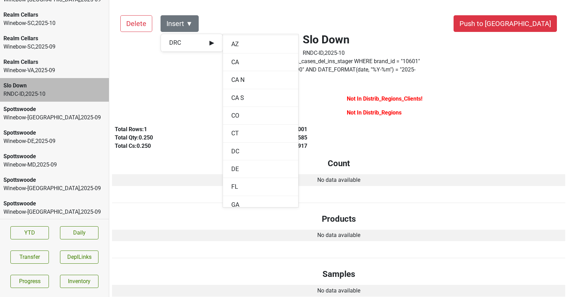
click at [335, 125] on div "Sep '25 : 6.001" at bounding box center [347, 129] width 144 height 8
click at [287, 97] on div at bounding box center [223, 107] width 232 height 30
click at [298, 92] on div at bounding box center [223, 107] width 232 height 30
click at [449, 95] on div "Not In Distrib_Regions_Clients!" at bounding box center [455, 100] width 216 height 11
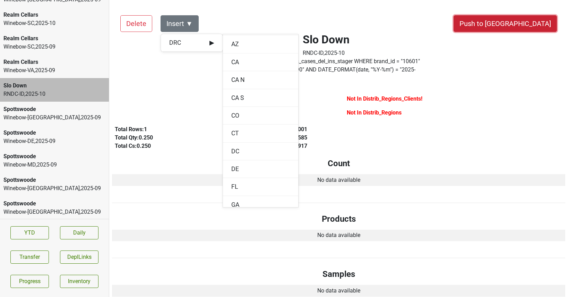
click at [534, 19] on button "Push to [GEOGRAPHIC_DATA]" at bounding box center [504, 23] width 103 height 17
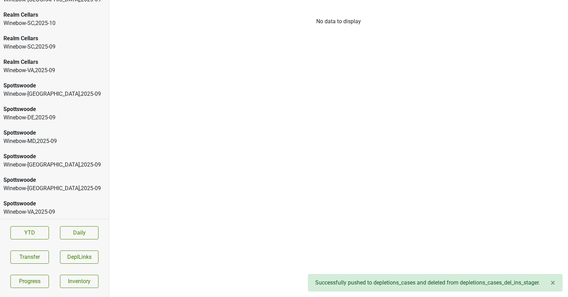
click at [44, 66] on div "Winebow-VA , 2025 - 09" at bounding box center [54, 70] width 102 height 8
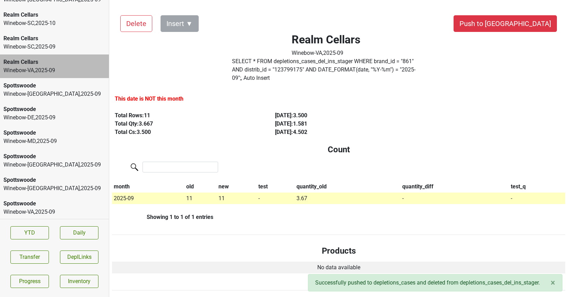
click at [16, 34] on div "Realm Cellars" at bounding box center [54, 38] width 102 height 8
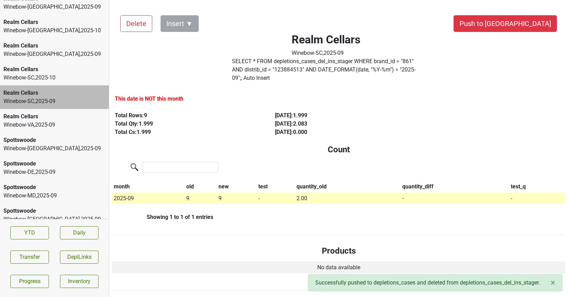
scroll to position [559, 0]
click at [40, 66] on div "Realm Cellars" at bounding box center [54, 70] width 102 height 8
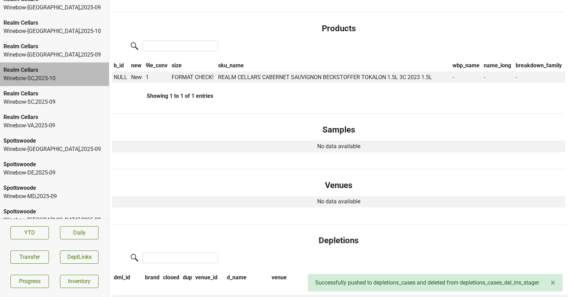
scroll to position [223, 0]
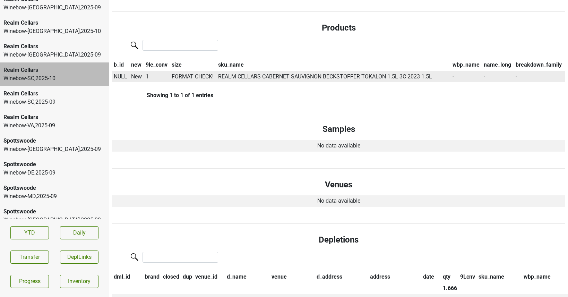
click at [120, 73] on span "NULL" at bounding box center [121, 76] width 14 height 7
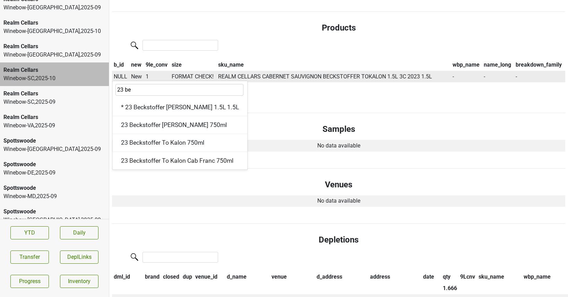
type input "23 bec"
click at [69, 42] on div "Realm Cellars" at bounding box center [54, 46] width 102 height 8
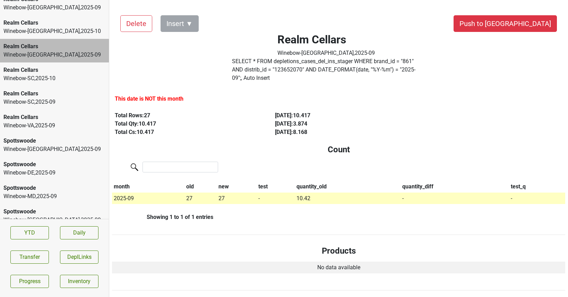
scroll to position [546, 0]
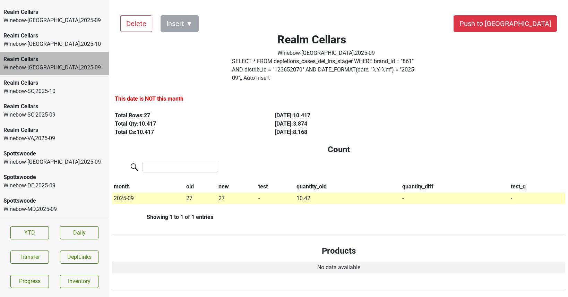
click at [69, 40] on div "Winebow-NJ , 2025 - 10" at bounding box center [54, 44] width 102 height 8
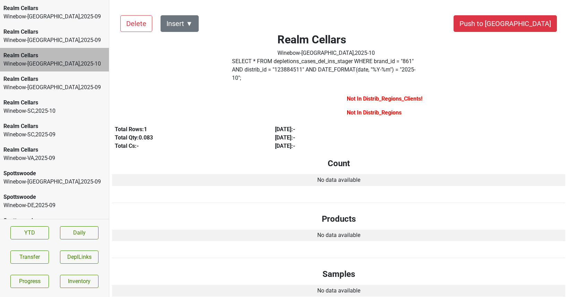
click at [69, 36] on div "Realm Cellars Winebow-NJ , 2025 - 09" at bounding box center [54, 36] width 109 height 24
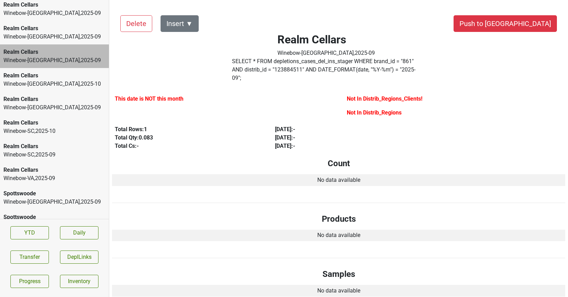
scroll to position [501, 0]
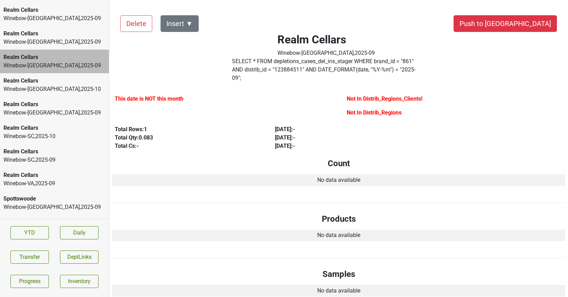
click at [68, 38] on div "Winebow-NC , 2025 - 09" at bounding box center [54, 42] width 102 height 8
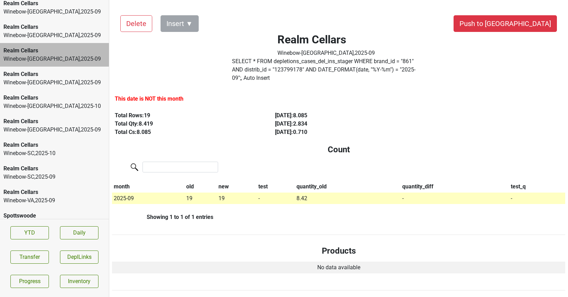
scroll to position [478, 0]
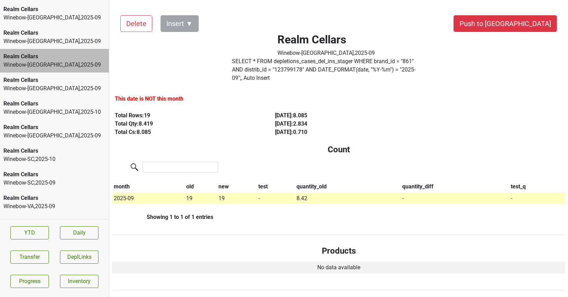
click at [67, 29] on div "Realm Cellars" at bounding box center [54, 33] width 102 height 8
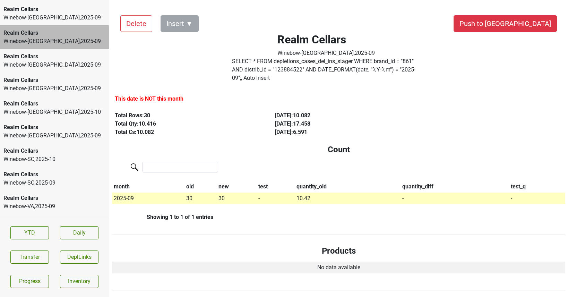
click at [64, 29] on div "Realm Cellars" at bounding box center [54, 33] width 102 height 8
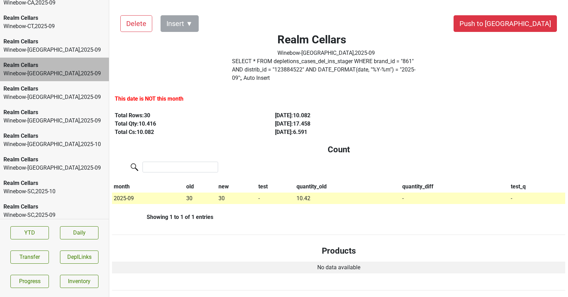
scroll to position [444, 0]
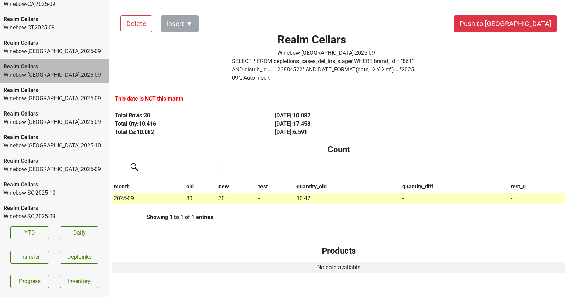
click at [54, 39] on div "Realm Cellars" at bounding box center [54, 43] width 102 height 8
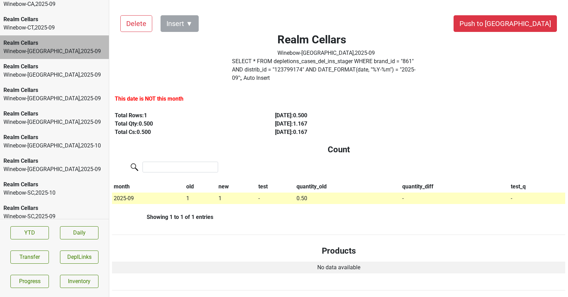
click at [53, 24] on div "Winebow-CT , 2025 - 09" at bounding box center [54, 28] width 102 height 8
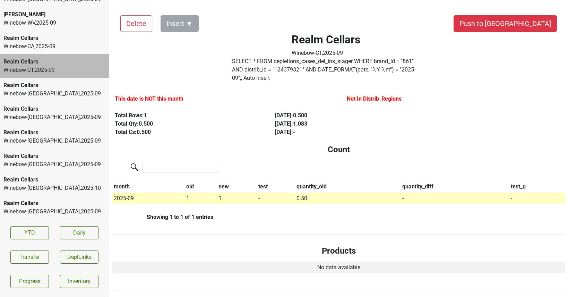
scroll to position [399, 0]
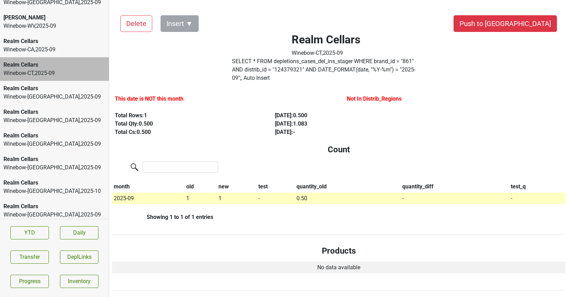
click at [52, 37] on div "Realm Cellars" at bounding box center [54, 41] width 102 height 8
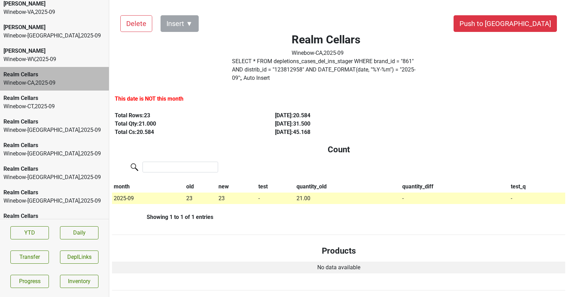
scroll to position [363, 0]
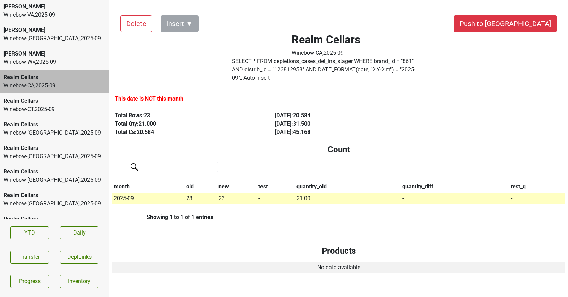
click at [61, 50] on div "Peter Michael" at bounding box center [54, 54] width 102 height 8
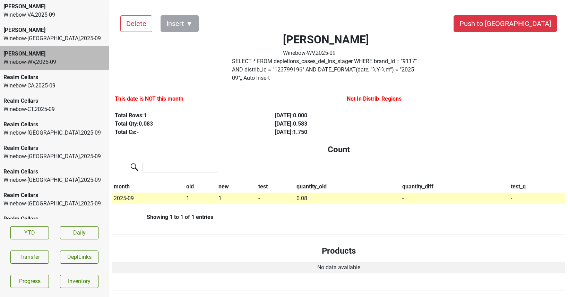
click at [65, 34] on div "Winebow-WA , 2025 - 09" at bounding box center [54, 38] width 102 height 8
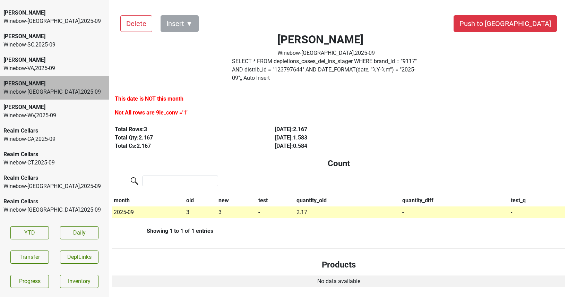
scroll to position [309, 0]
click at [58, 56] on div "Peter Michael" at bounding box center [54, 60] width 102 height 8
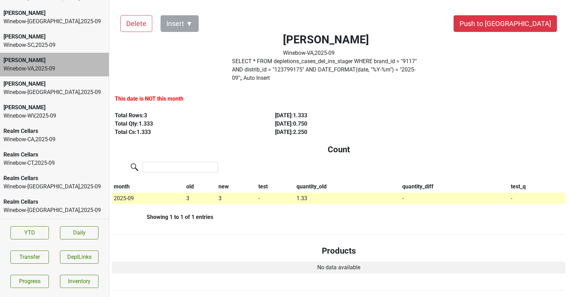
click at [60, 41] on div "Winebow-SC , 2025 - 09" at bounding box center [54, 45] width 102 height 8
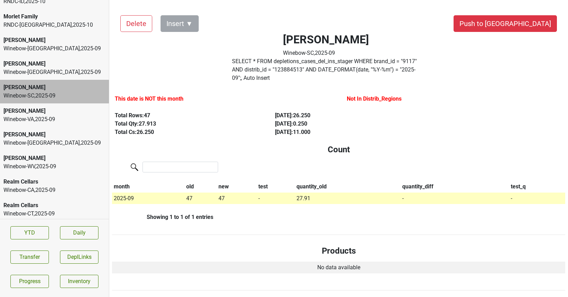
scroll to position [257, 0]
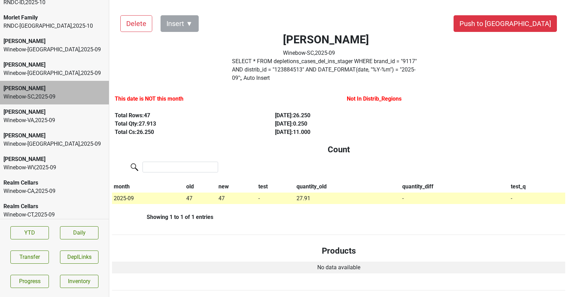
click at [52, 61] on div "Peter Michael" at bounding box center [54, 65] width 102 height 8
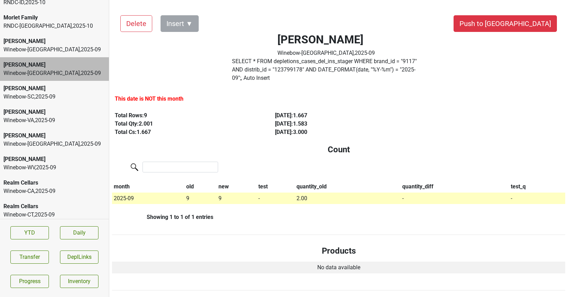
click at [54, 45] on div "Winebow-DC , 2025 - 09" at bounding box center [54, 49] width 102 height 8
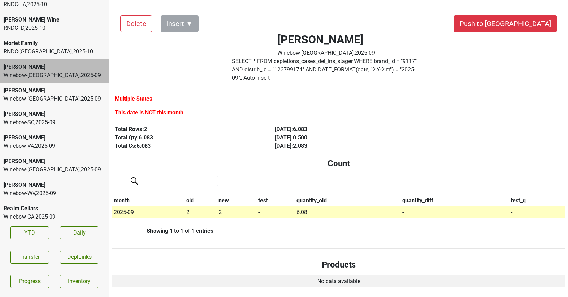
scroll to position [226, 0]
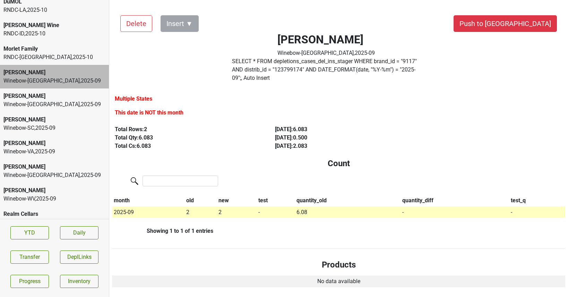
click at [54, 45] on div "Morlet Family" at bounding box center [54, 49] width 102 height 8
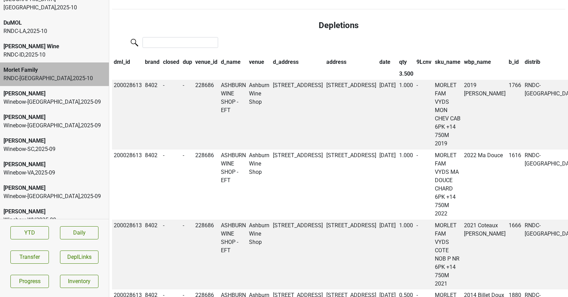
scroll to position [0, 0]
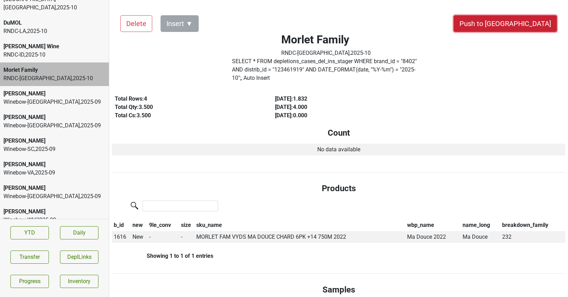
click at [519, 20] on button "Push to [GEOGRAPHIC_DATA]" at bounding box center [504, 23] width 103 height 17
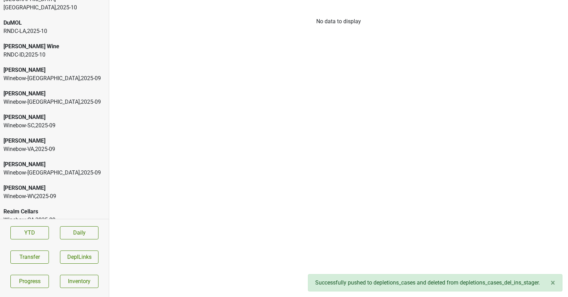
click at [52, 51] on div "RNDC-ID , 2025 - 10" at bounding box center [54, 55] width 102 height 8
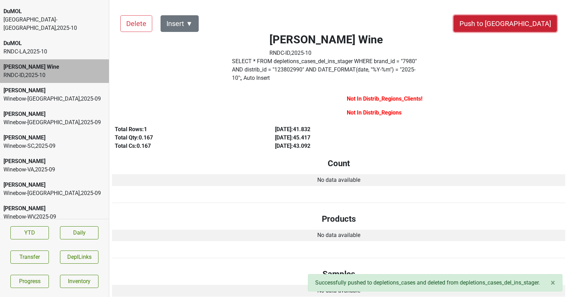
click at [531, 23] on button "Push to [GEOGRAPHIC_DATA]" at bounding box center [504, 23] width 103 height 17
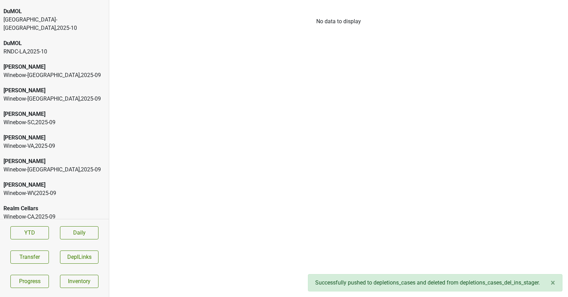
click at [45, 47] on div "RNDC-LA , 2025 - 10" at bounding box center [54, 51] width 102 height 8
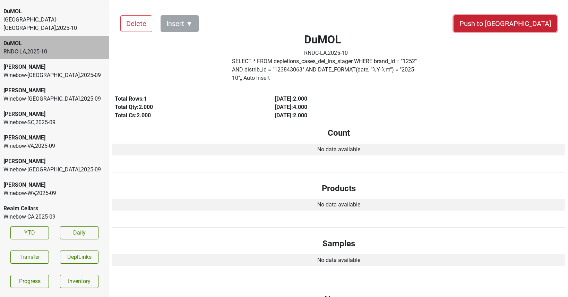
click at [521, 23] on button "Push to [GEOGRAPHIC_DATA]" at bounding box center [504, 23] width 103 height 17
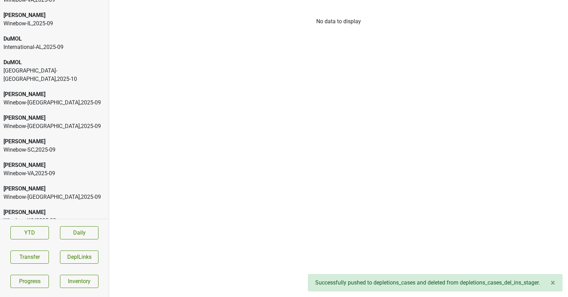
scroll to position [133, 0]
click at [47, 68] on div "Monterey-CA , 2025 - 10" at bounding box center [54, 76] width 102 height 17
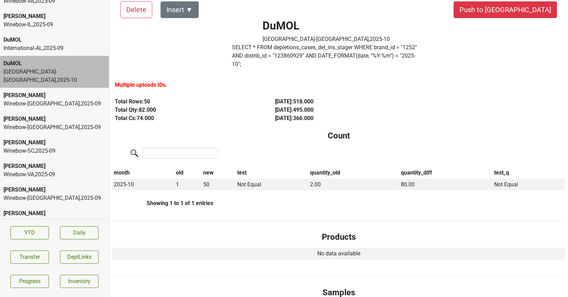
scroll to position [0, 0]
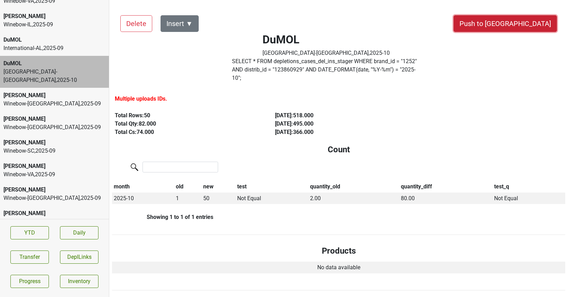
click at [531, 21] on button "Push to [GEOGRAPHIC_DATA]" at bounding box center [504, 23] width 103 height 17
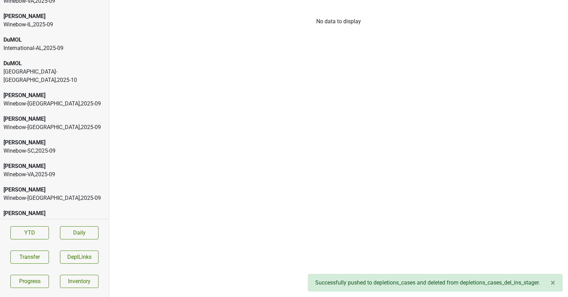
click at [33, 68] on div "Monterey-CA , 2025 - 10" at bounding box center [54, 76] width 102 height 17
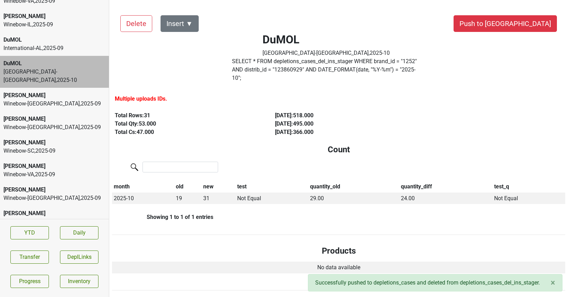
click at [29, 47] on div "International-AL , 2025 - 09" at bounding box center [54, 48] width 102 height 8
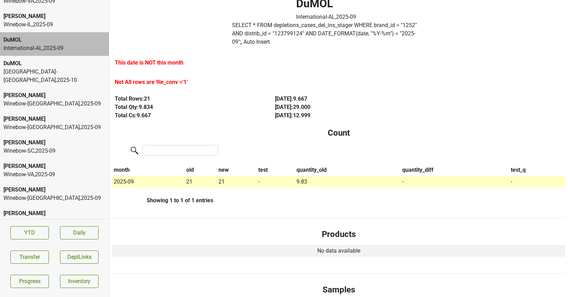
scroll to position [19, 0]
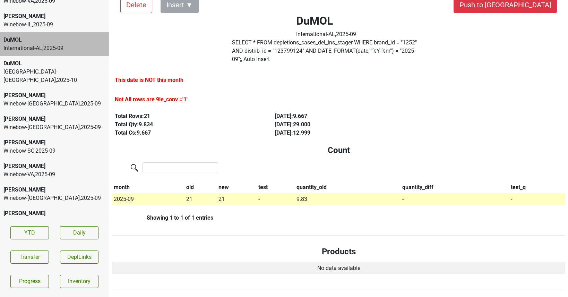
click at [84, 25] on div "Winebow-IL , 2025 - 09" at bounding box center [54, 24] width 102 height 8
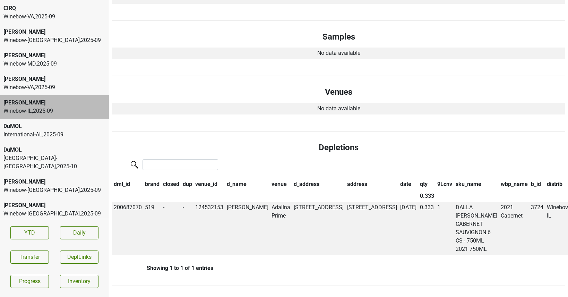
scroll to position [21, 0]
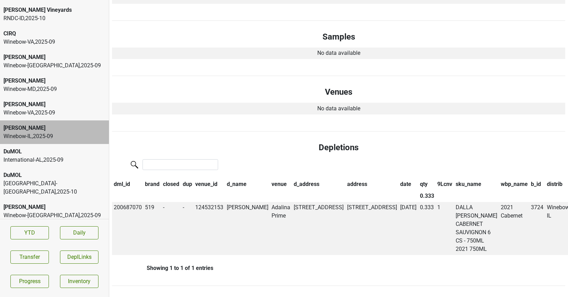
click at [32, 106] on div "Colgin" at bounding box center [54, 104] width 102 height 8
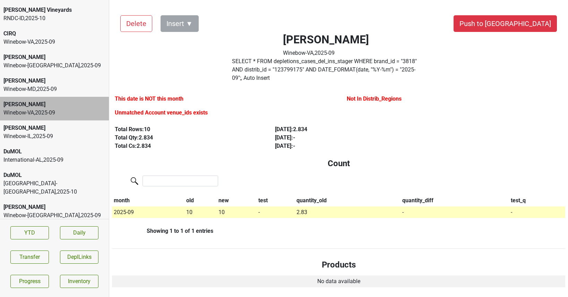
click at [35, 87] on div "Winebow-MD , 2025 - 09" at bounding box center [54, 89] width 102 height 8
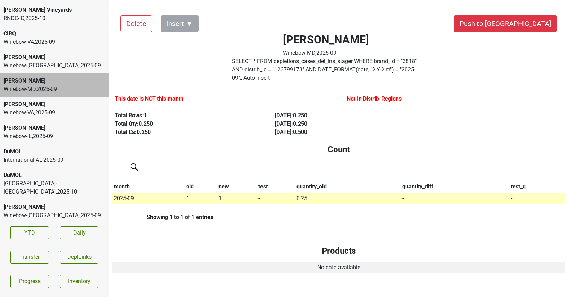
click at [37, 59] on div "Colgin" at bounding box center [54, 57] width 102 height 8
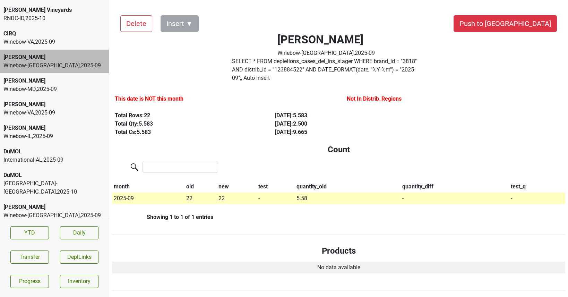
click at [41, 32] on div "CIRQ" at bounding box center [54, 33] width 102 height 8
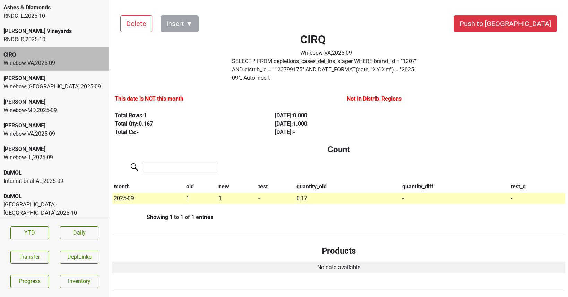
click at [36, 42] on div "RNDC-ID , 2025 - 10" at bounding box center [54, 39] width 102 height 8
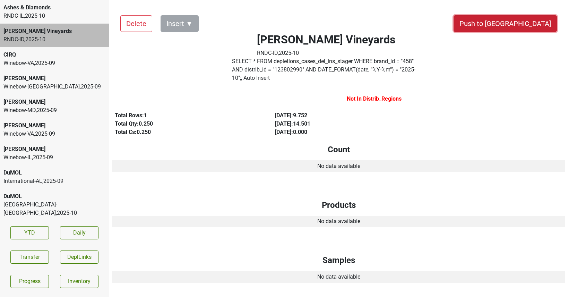
click at [522, 24] on button "Push to [GEOGRAPHIC_DATA]" at bounding box center [504, 23] width 103 height 17
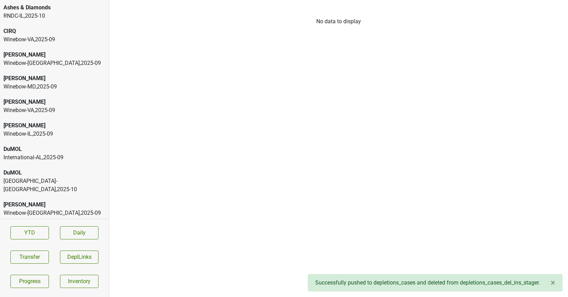
click at [72, 18] on div "RNDC-IL , 2025 - 10" at bounding box center [54, 16] width 102 height 8
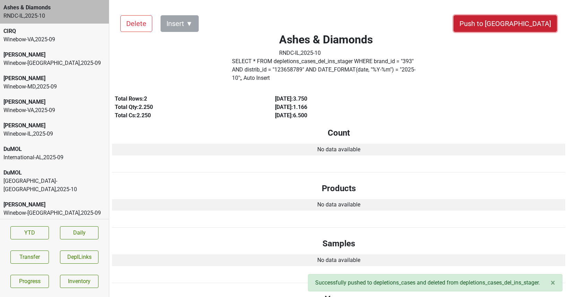
click at [510, 28] on button "Push to [GEOGRAPHIC_DATA]" at bounding box center [504, 23] width 103 height 17
